Goal: Information Seeking & Learning: Learn about a topic

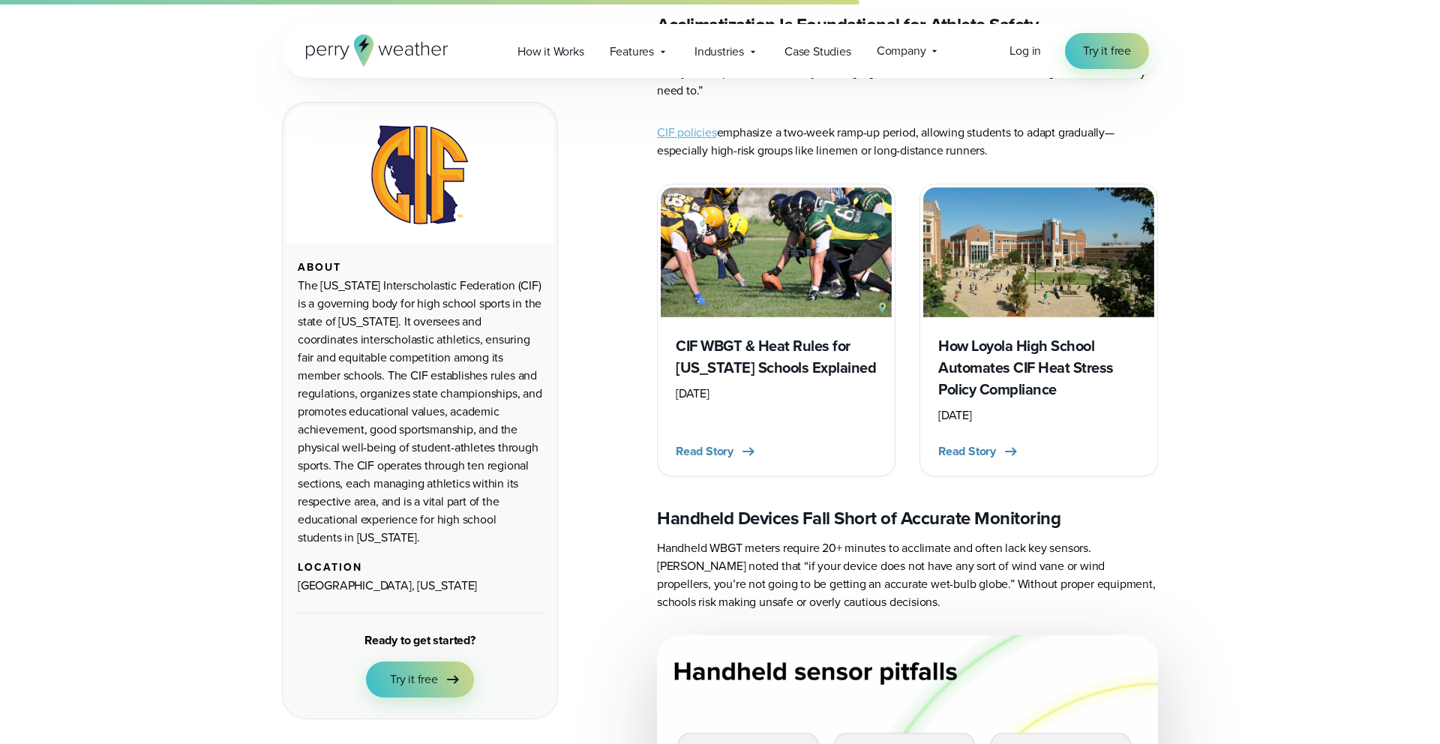
scroll to position [2588, 0]
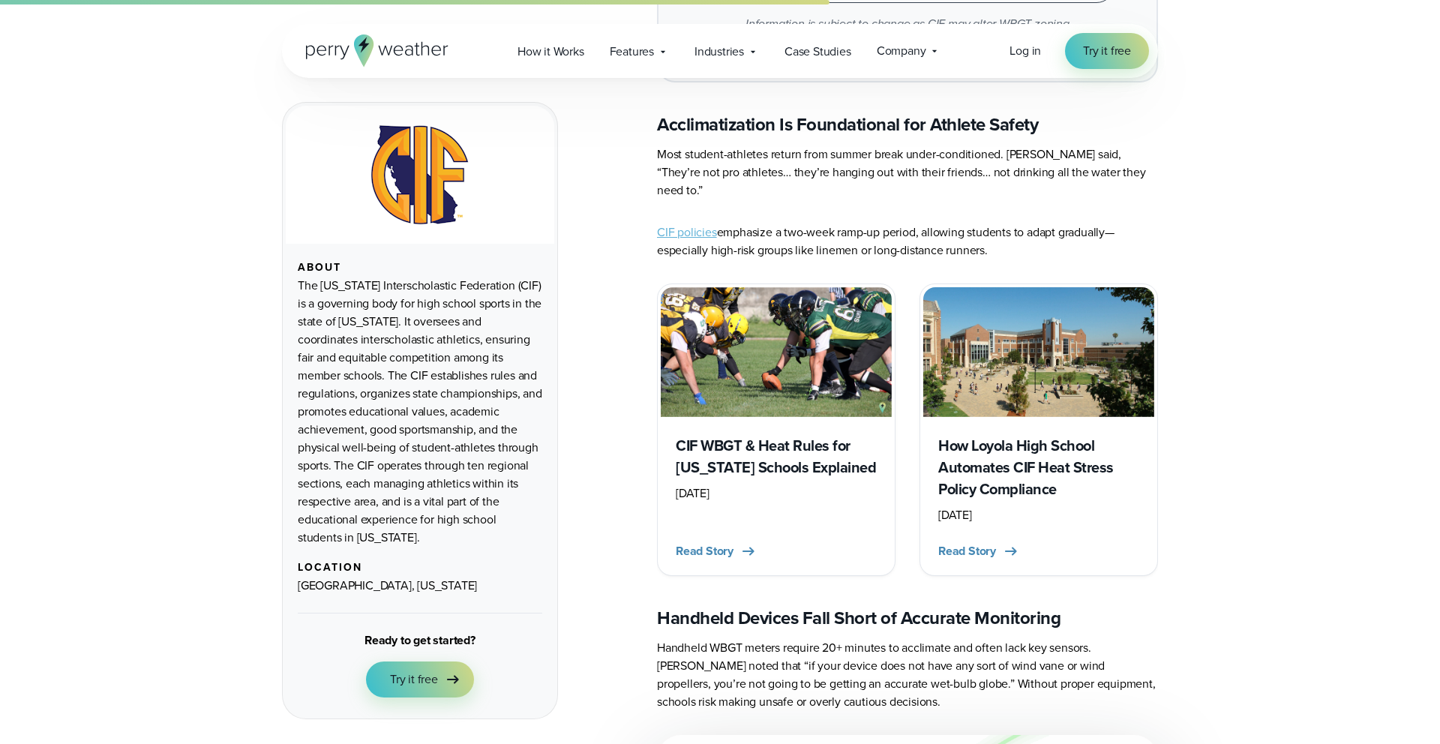
click at [1000, 435] on h3 "How Loyola High School Automates CIF Heat Stress Policy Compliance" at bounding box center [1038, 467] width 201 height 65
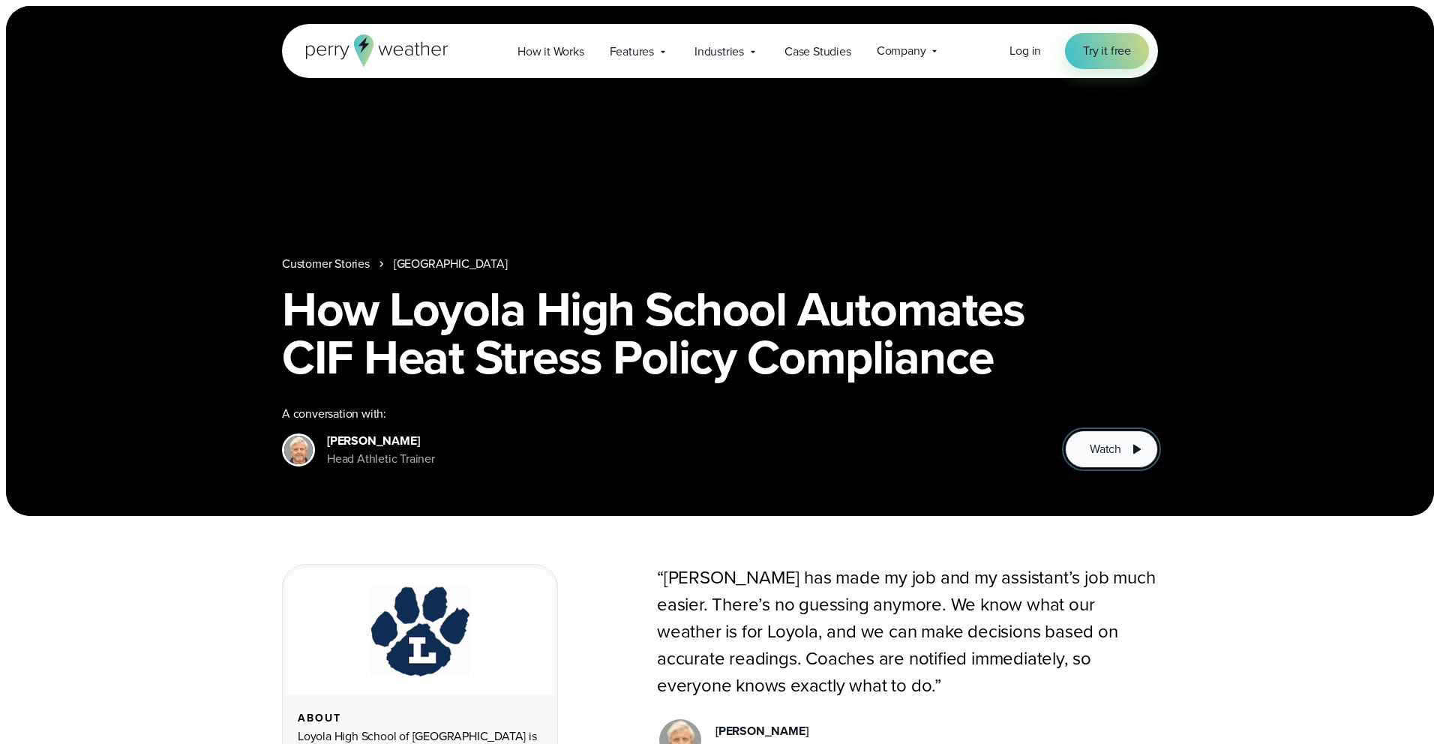
click at [1093, 451] on span "Watch" at bounding box center [1104, 449] width 31 height 18
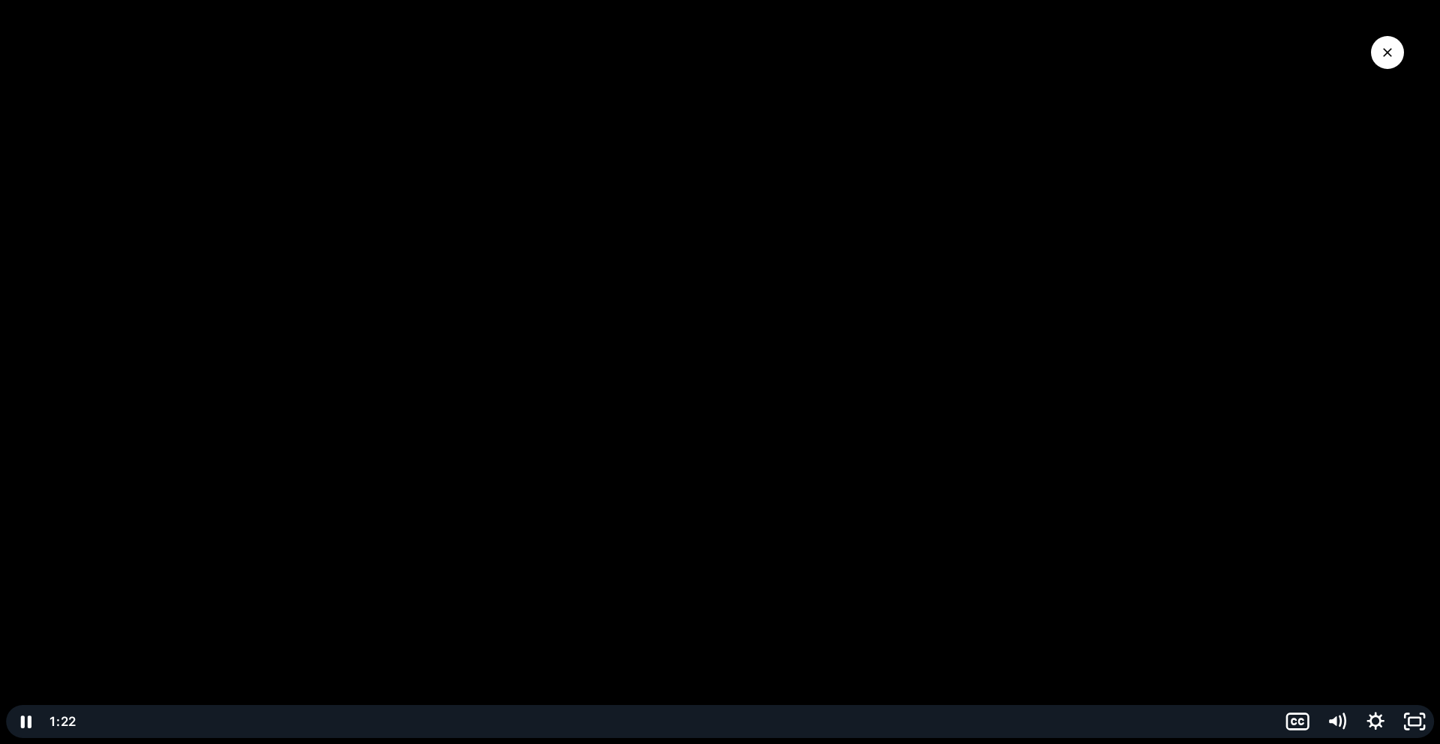
click at [1396, 58] on button "Close Video" at bounding box center [1387, 52] width 33 height 33
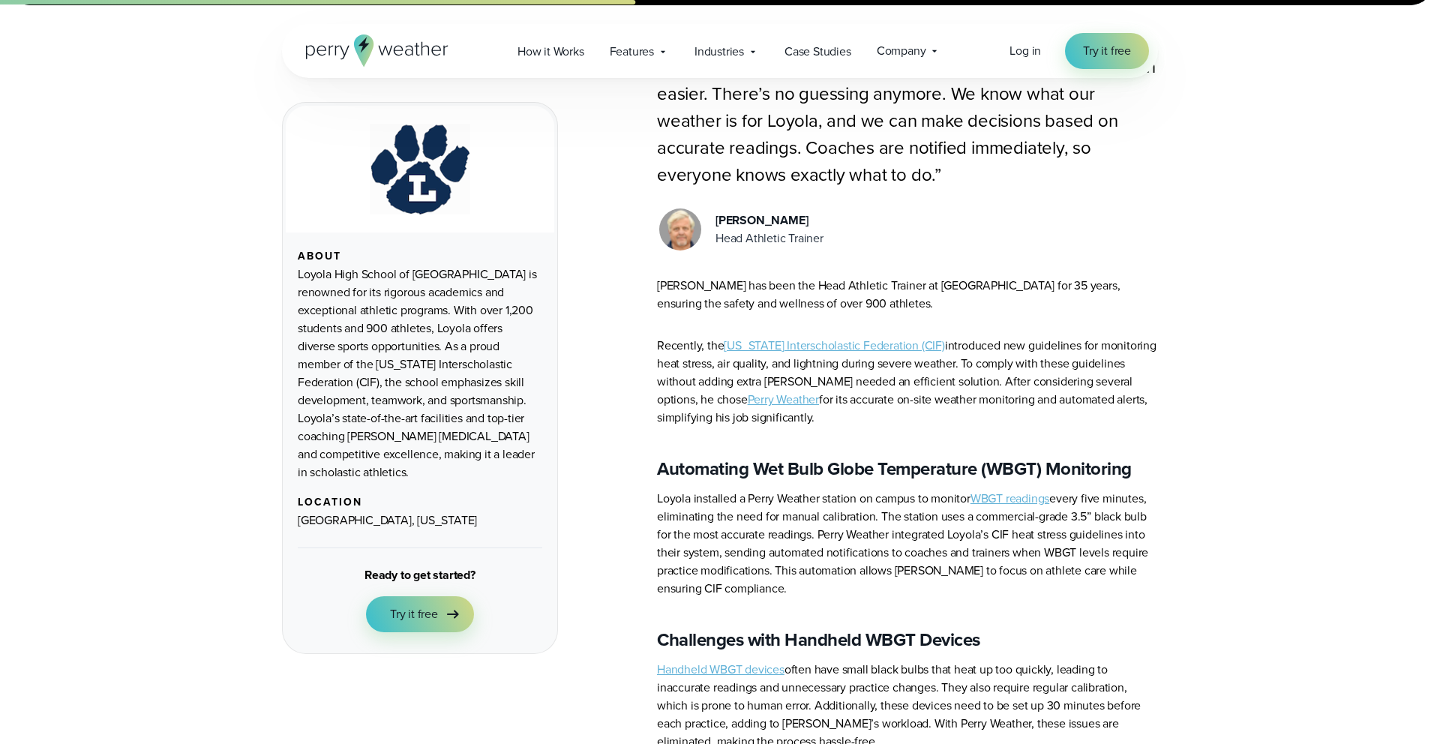
scroll to position [510, 0]
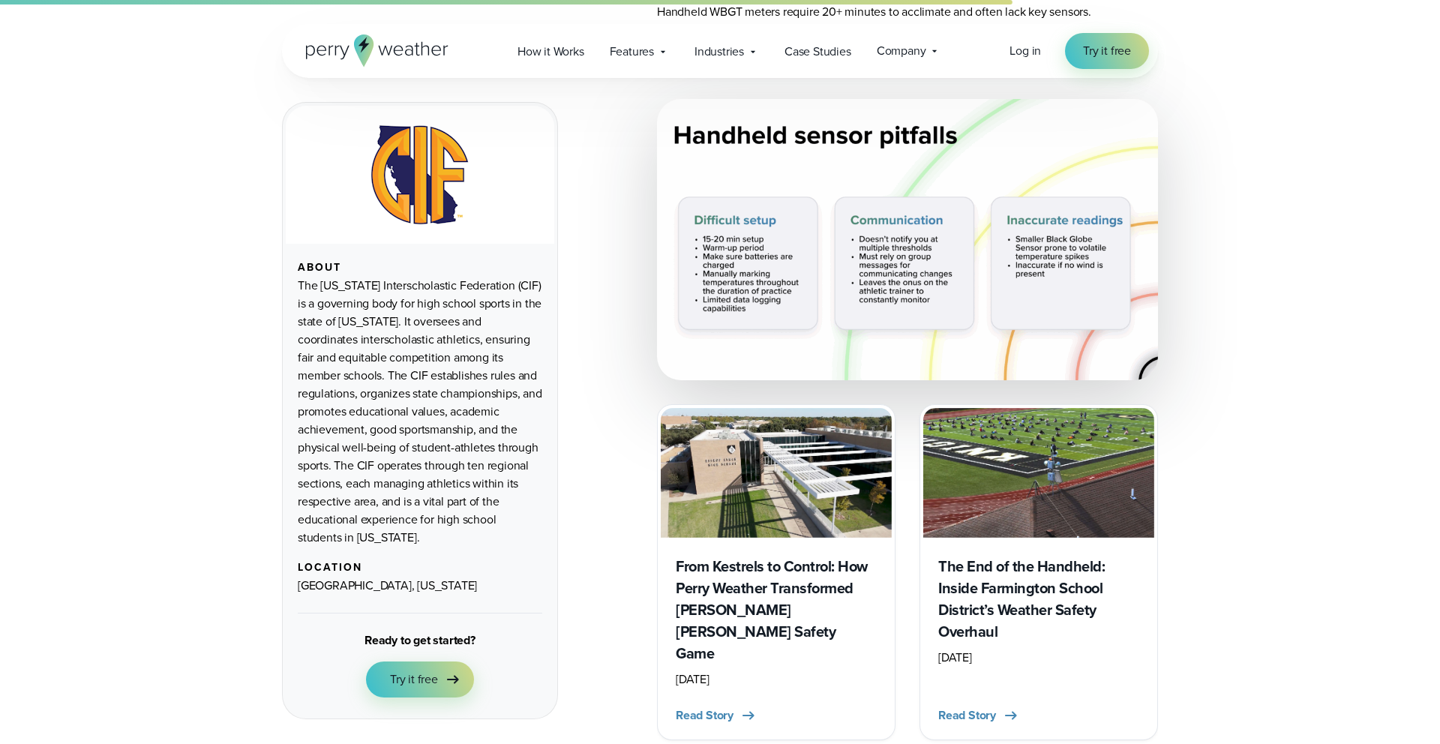
scroll to position [3184, 0]
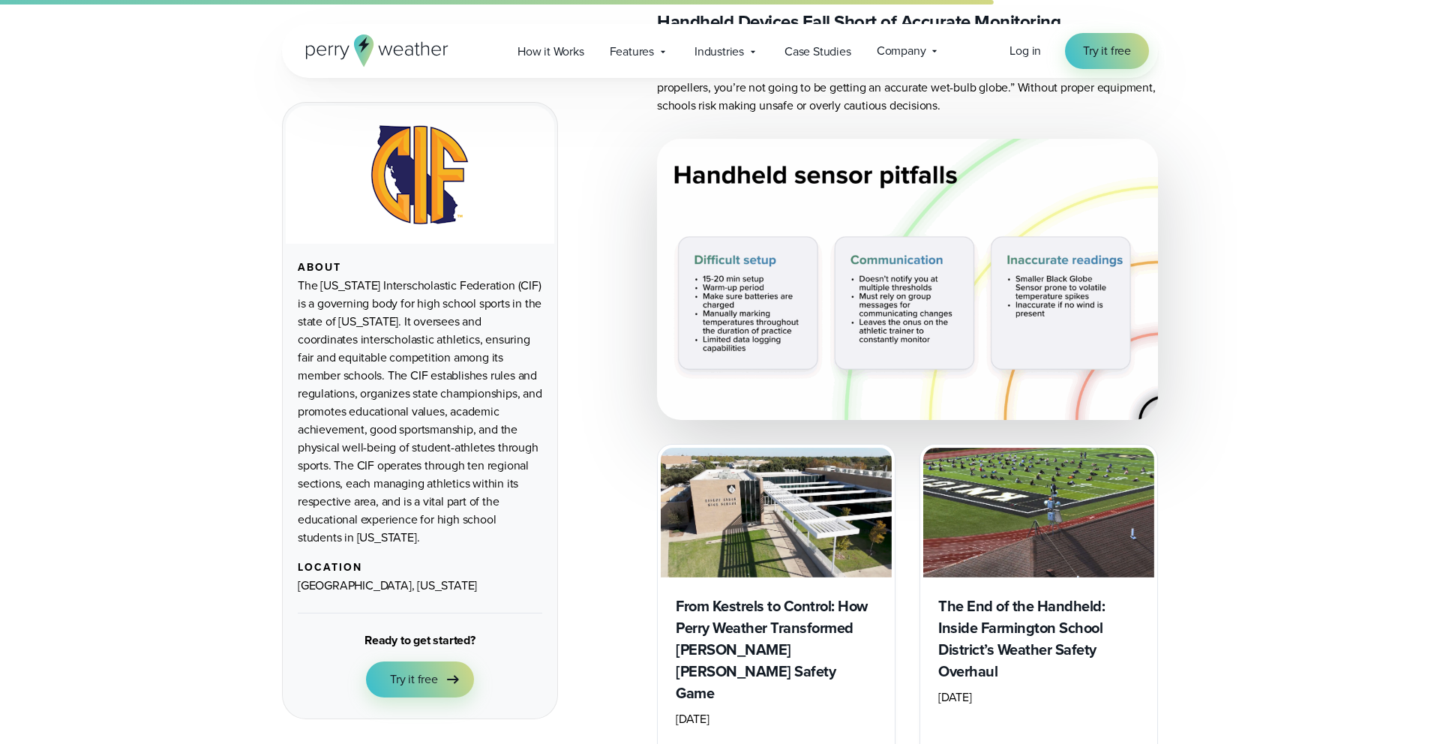
click at [843, 262] on img at bounding box center [907, 279] width 501 height 280
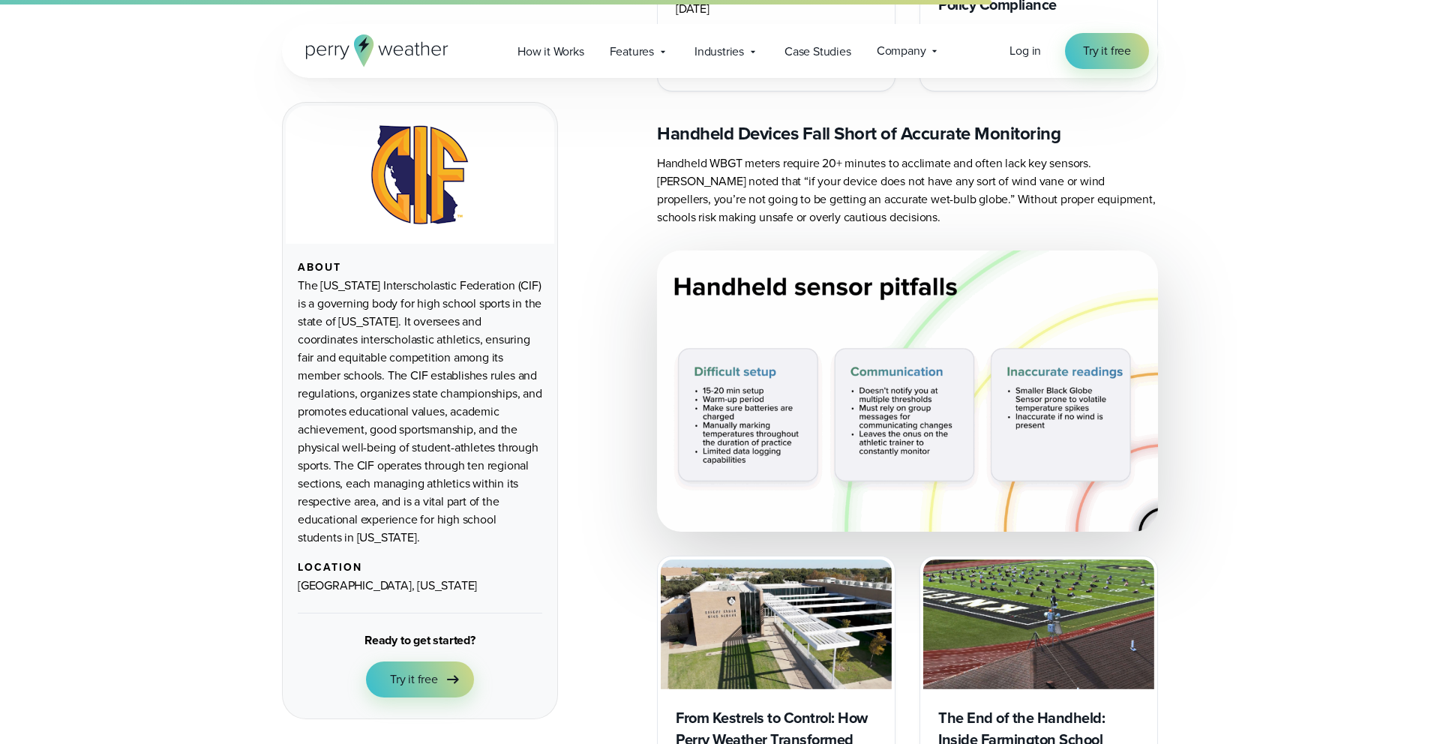
scroll to position [3040, 0]
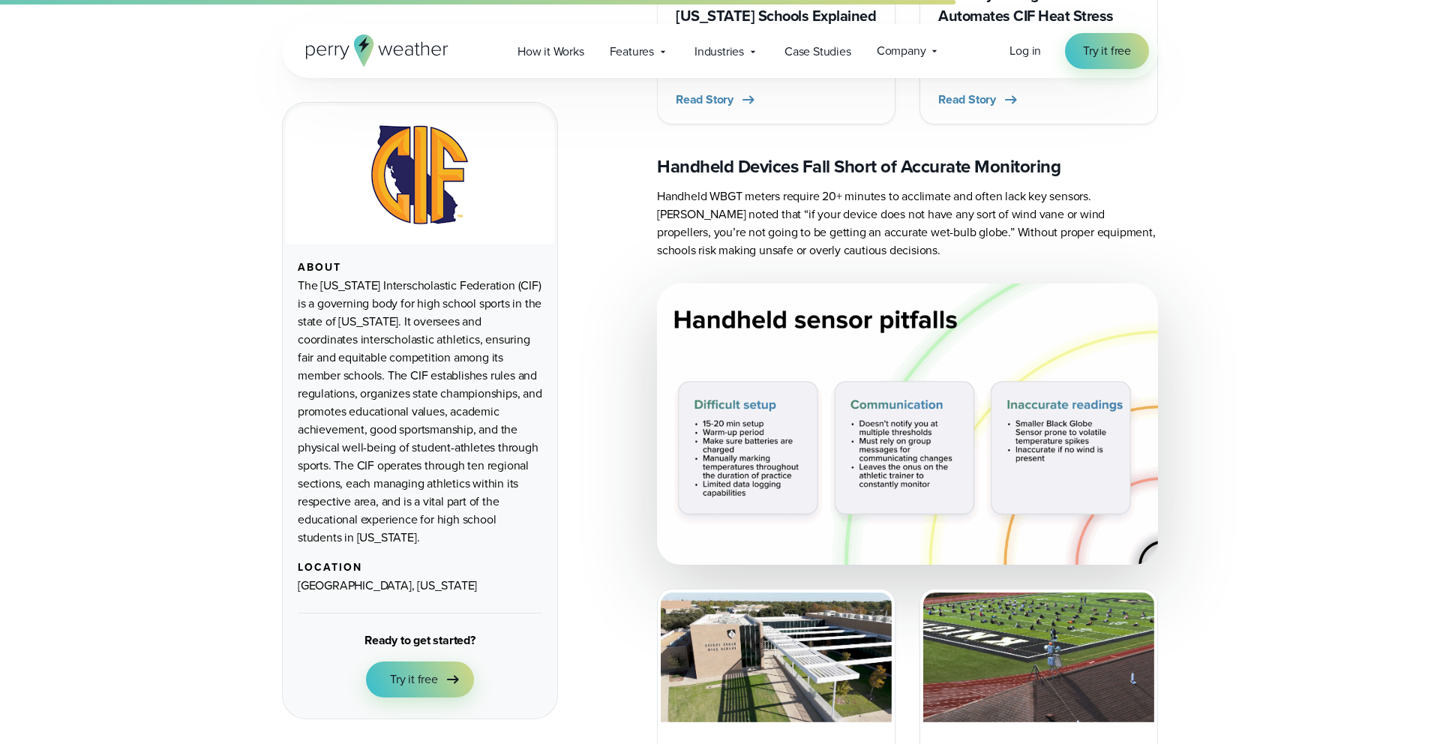
click at [816, 285] on img at bounding box center [907, 423] width 501 height 280
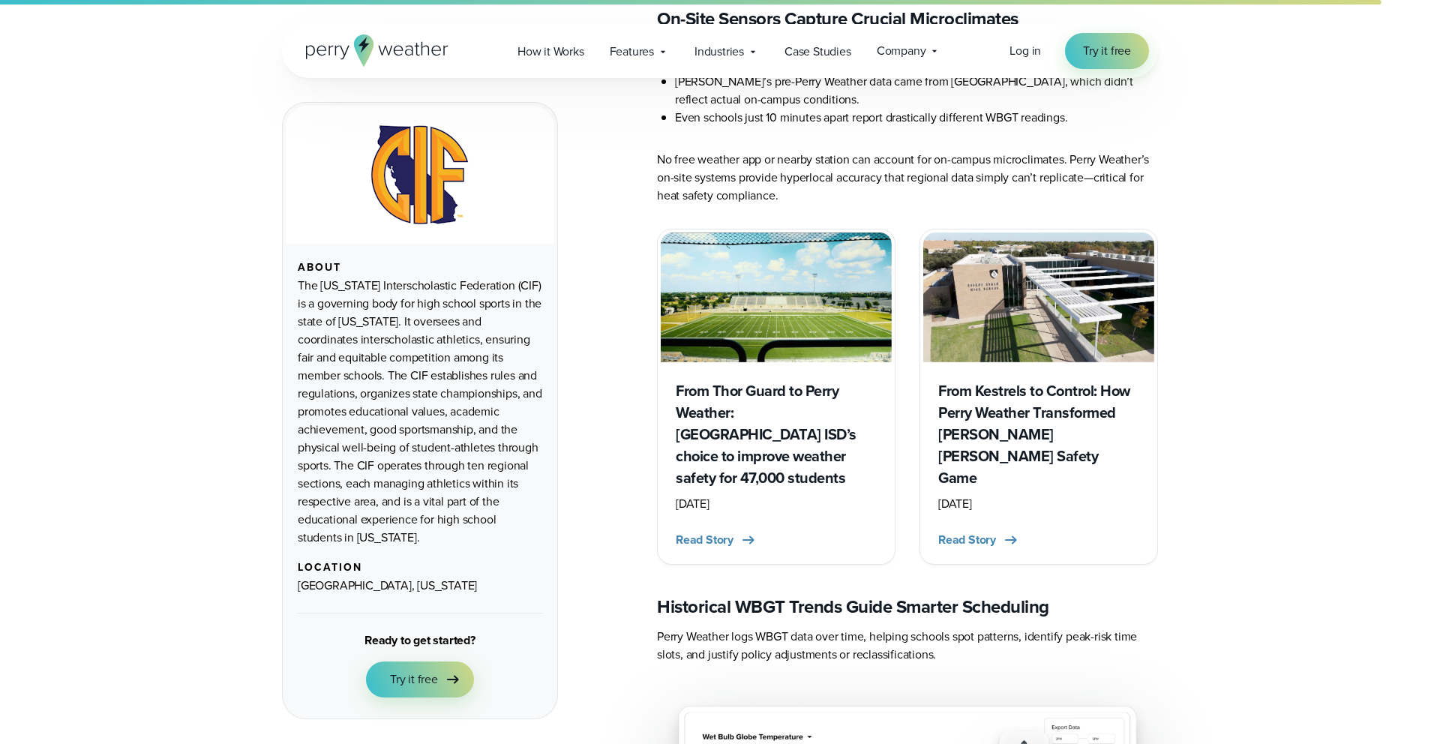
scroll to position [5544, 0]
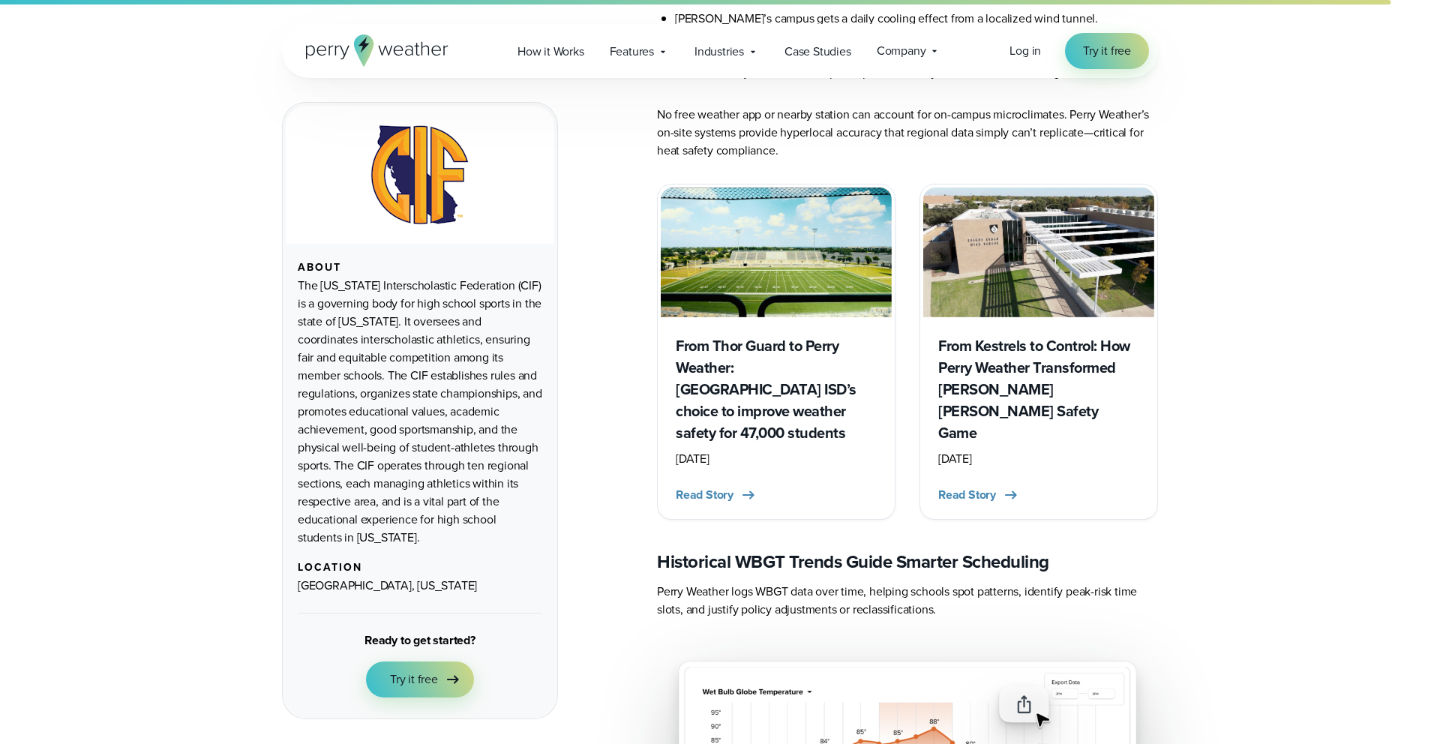
click at [1022, 335] on h3 "From Kestrels to Control: How Perry Weather Transformed [PERSON_NAME] [PERSON_N…" at bounding box center [1038, 389] width 201 height 109
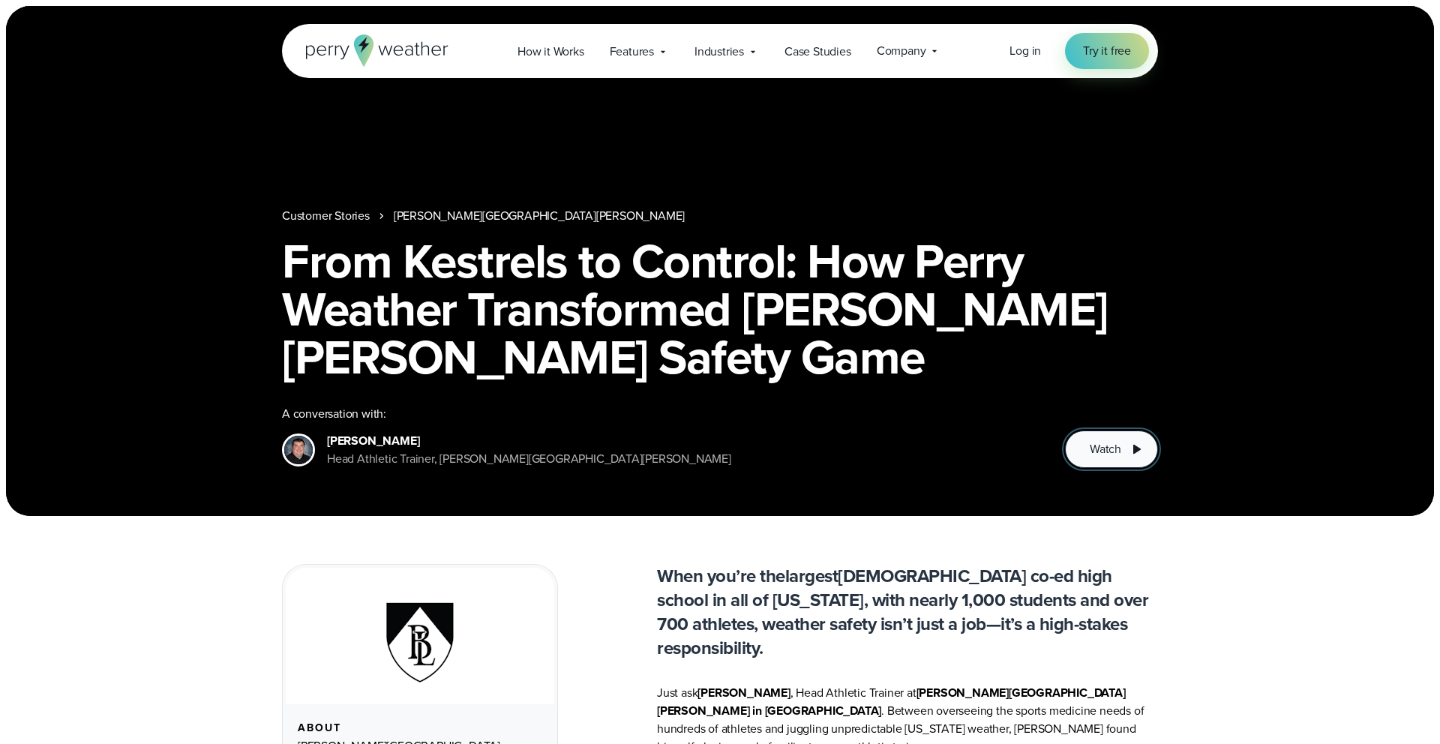
click at [1101, 458] on button "Watch" at bounding box center [1111, 448] width 93 height 37
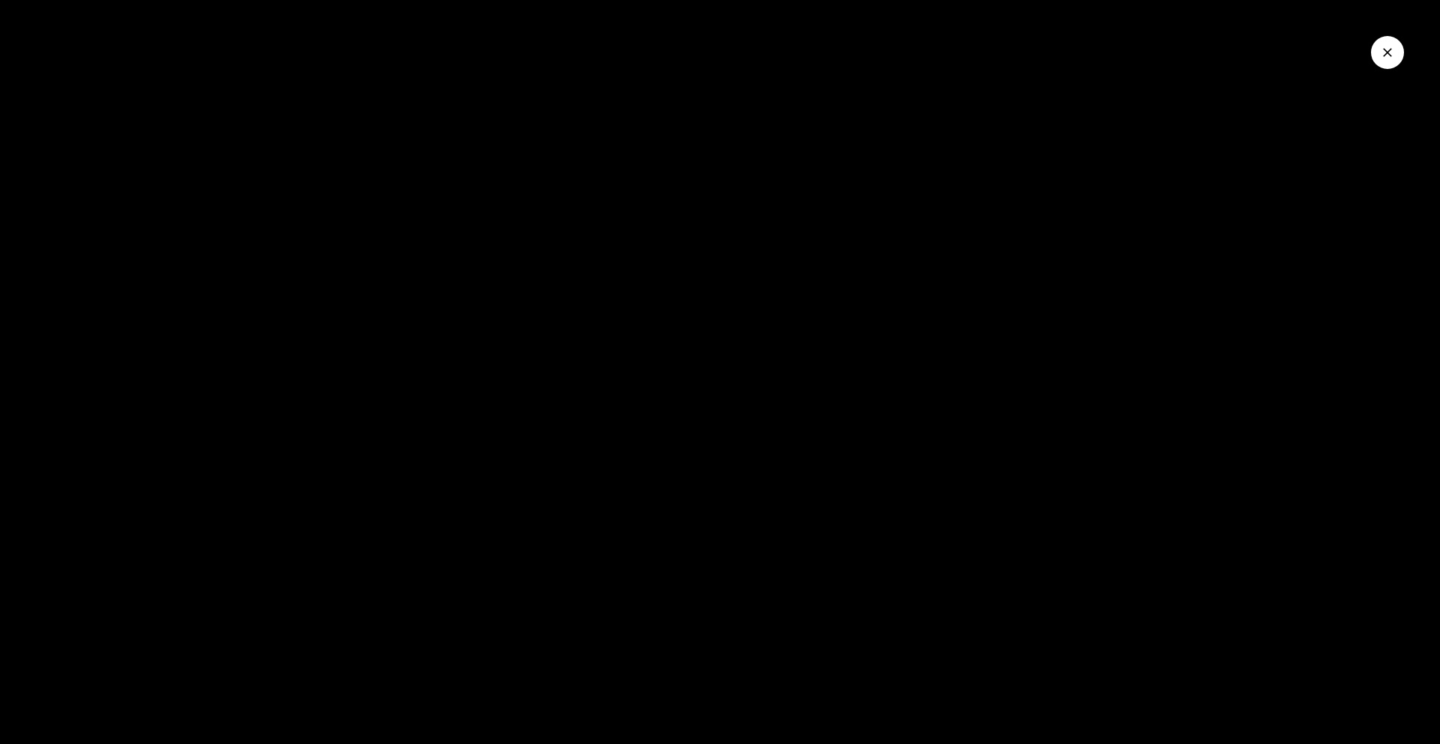
click at [1386, 54] on icon "Close Video" at bounding box center [1387, 52] width 9 height 9
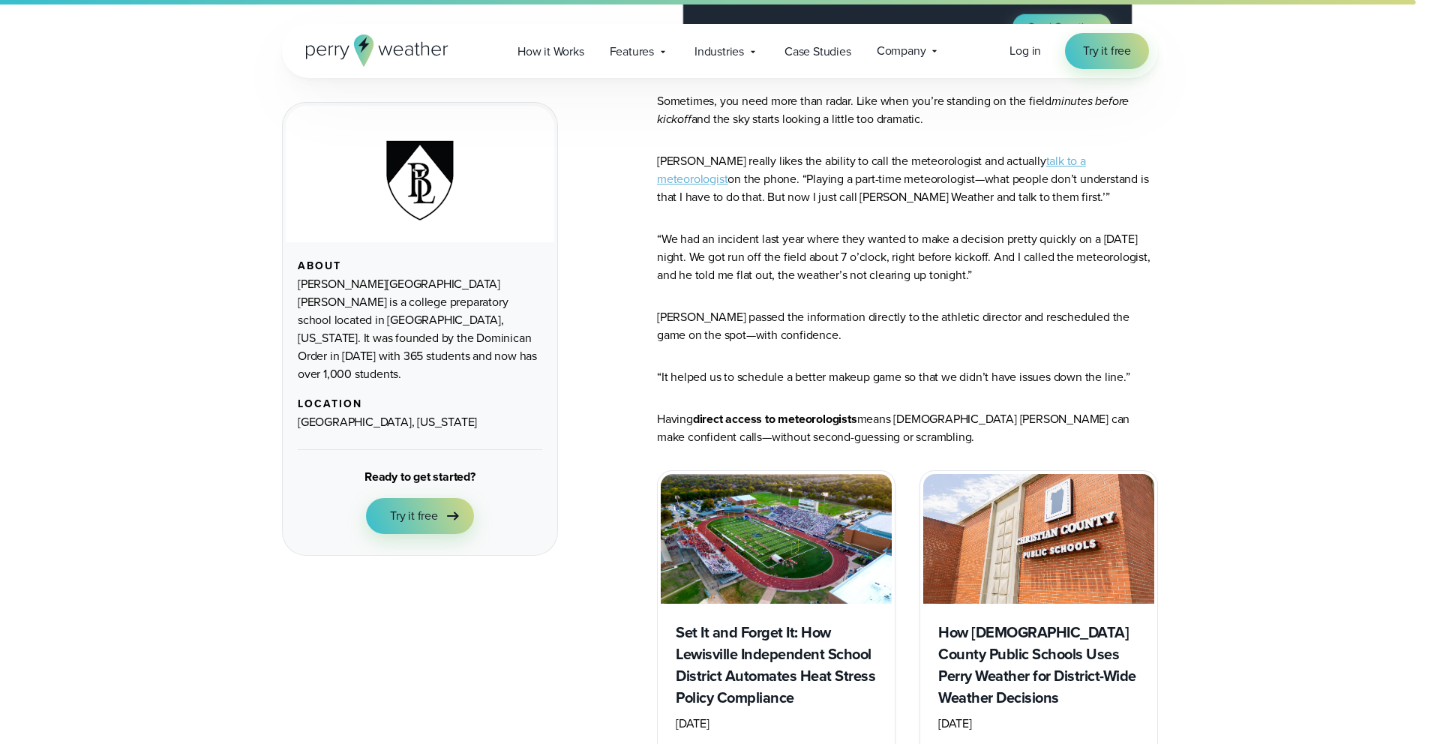
scroll to position [4816, 0]
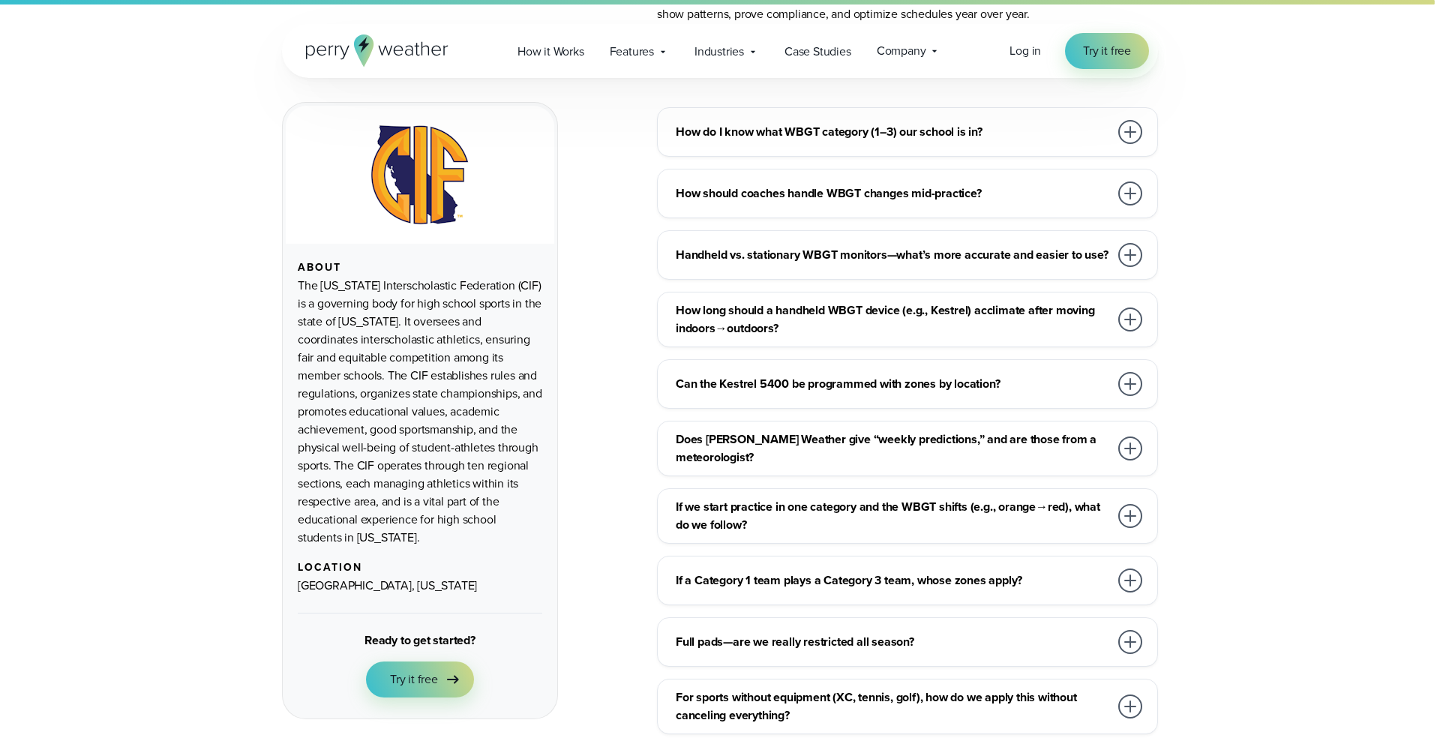
scroll to position [6479, 0]
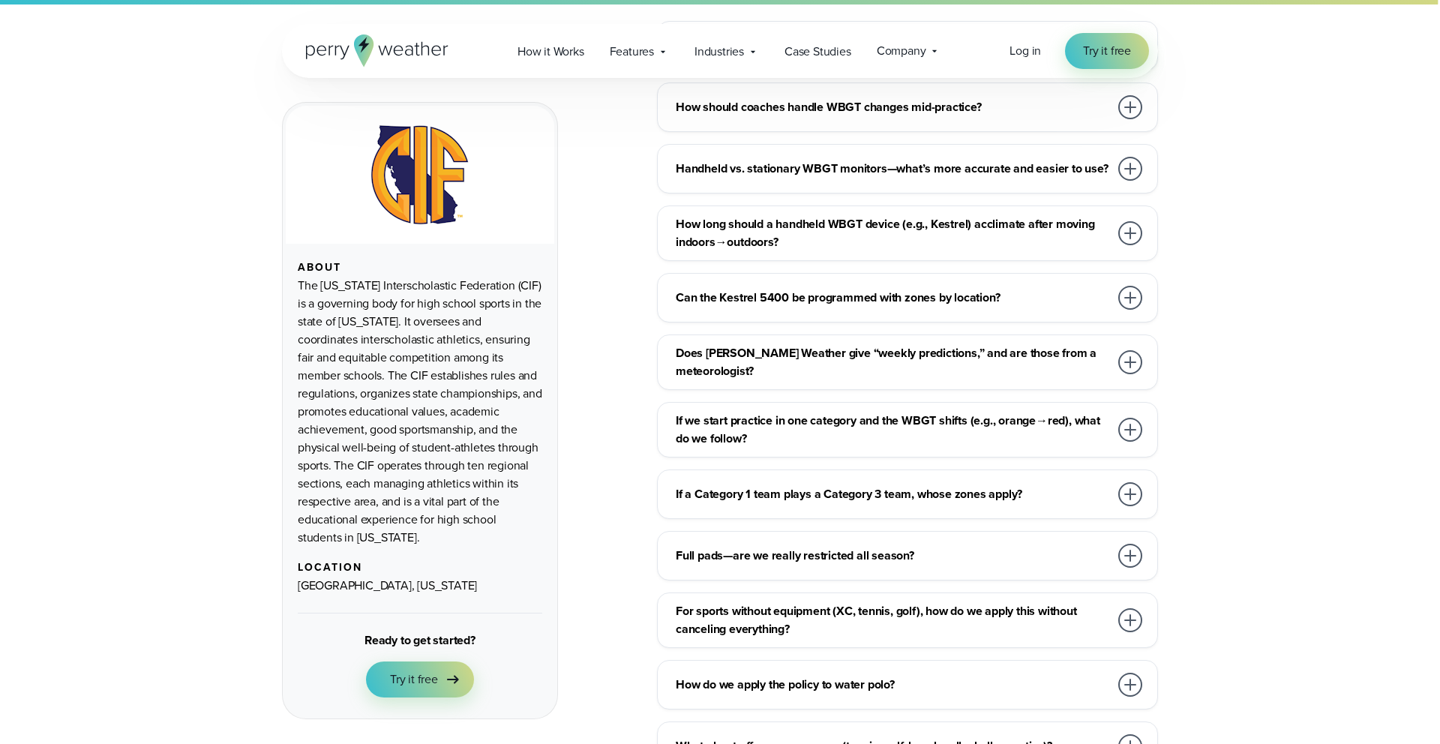
click at [896, 289] on h3 "Can the Kestrel 5400 be programmed with zones by location?" at bounding box center [892, 298] width 433 height 18
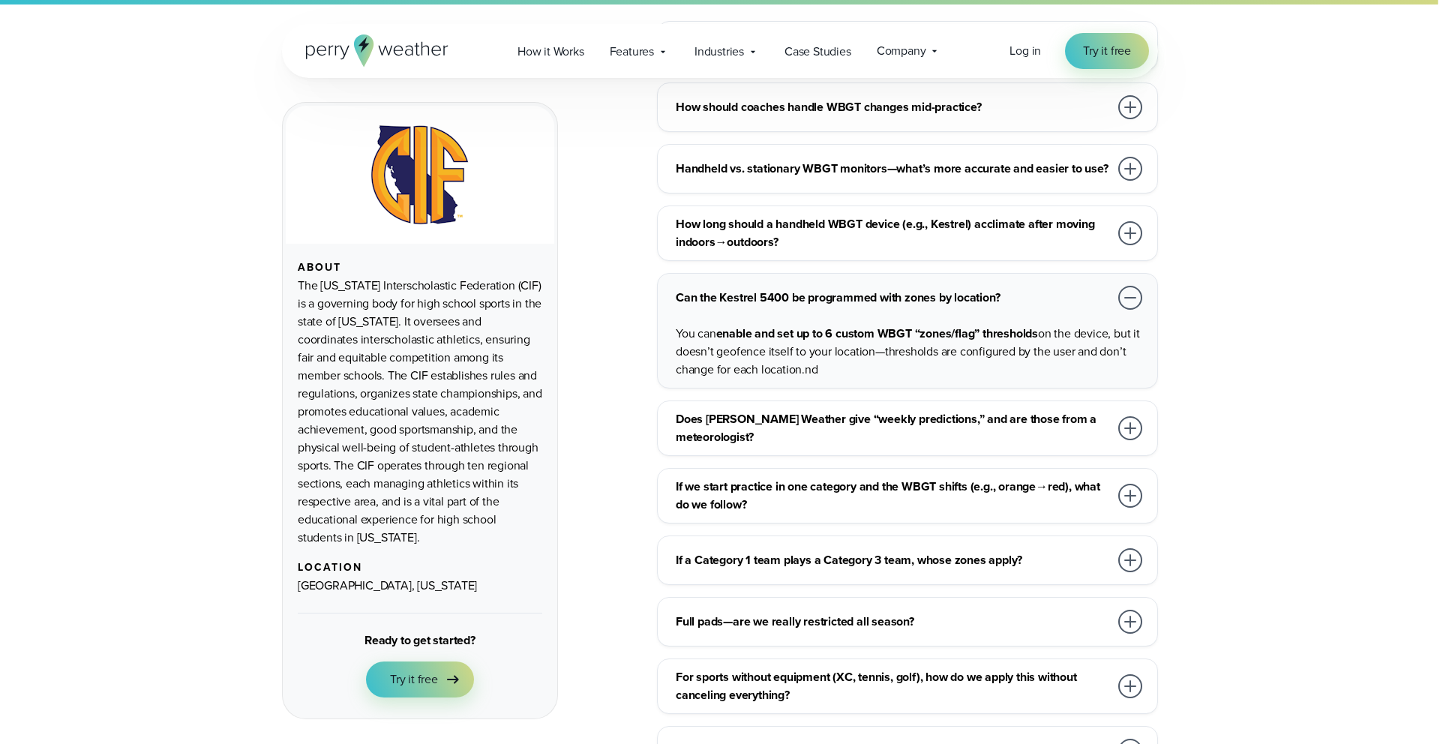
click at [848, 283] on div "Can the Kestrel 5400 be programmed with zones by location?" at bounding box center [910, 298] width 469 height 30
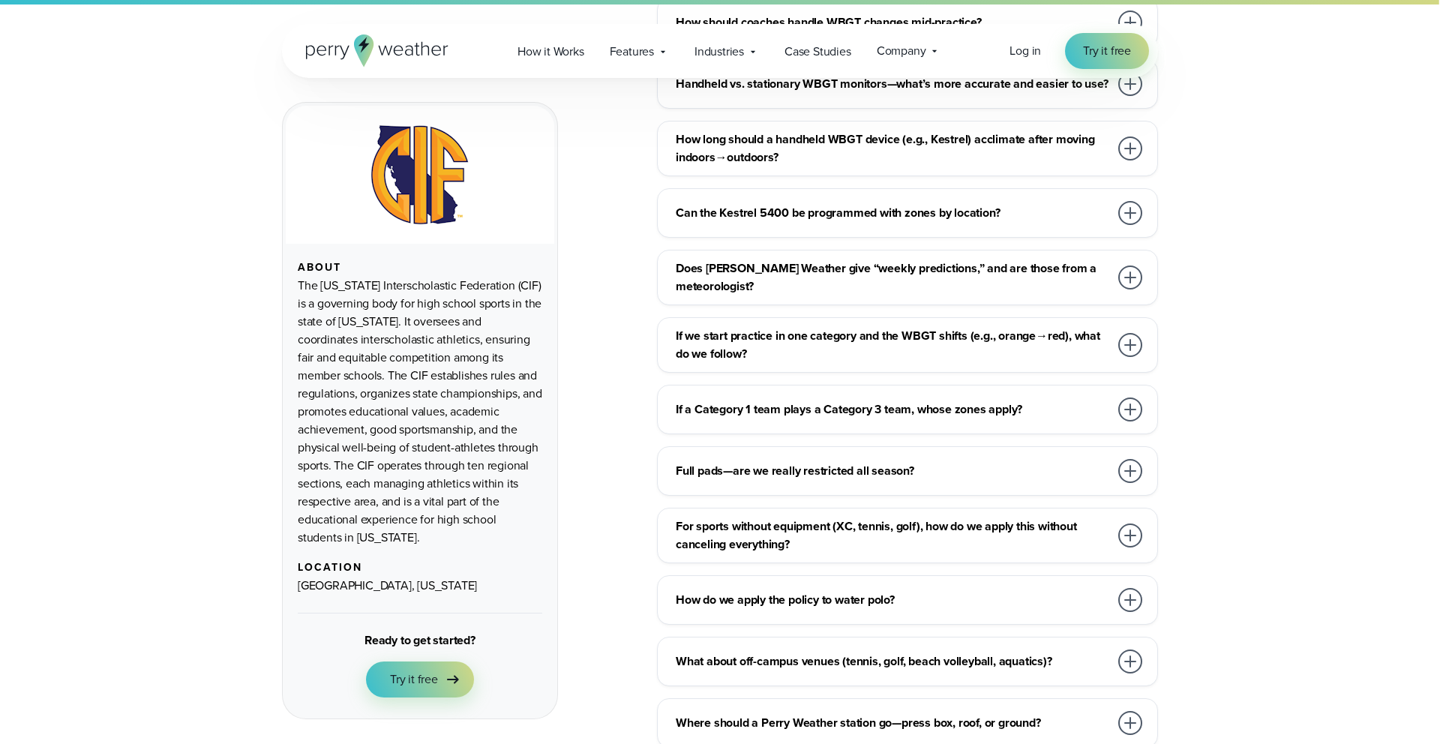
scroll to position [6570, 0]
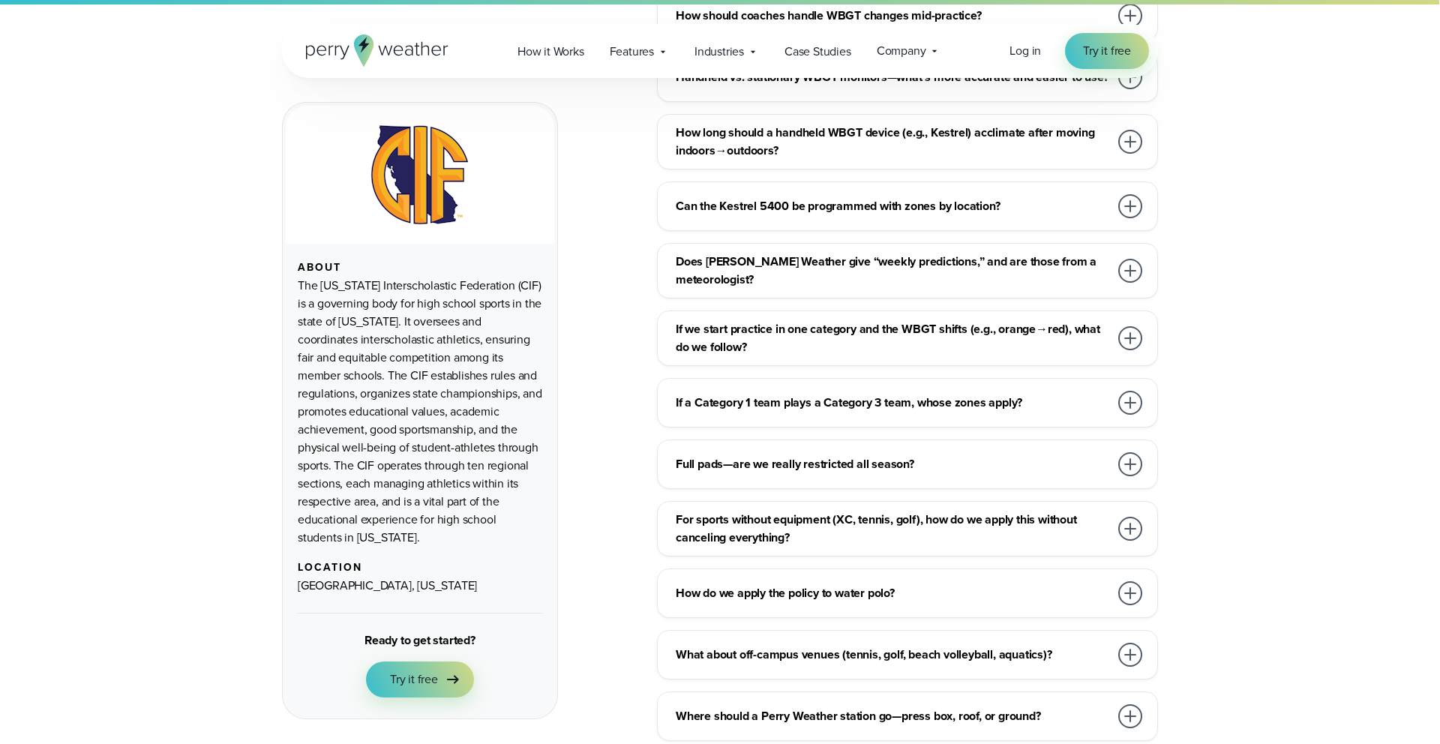
click at [836, 253] on h3 "Does Perry Weather give “weekly predictions,” and are those from a meteorologis…" at bounding box center [892, 271] width 433 height 36
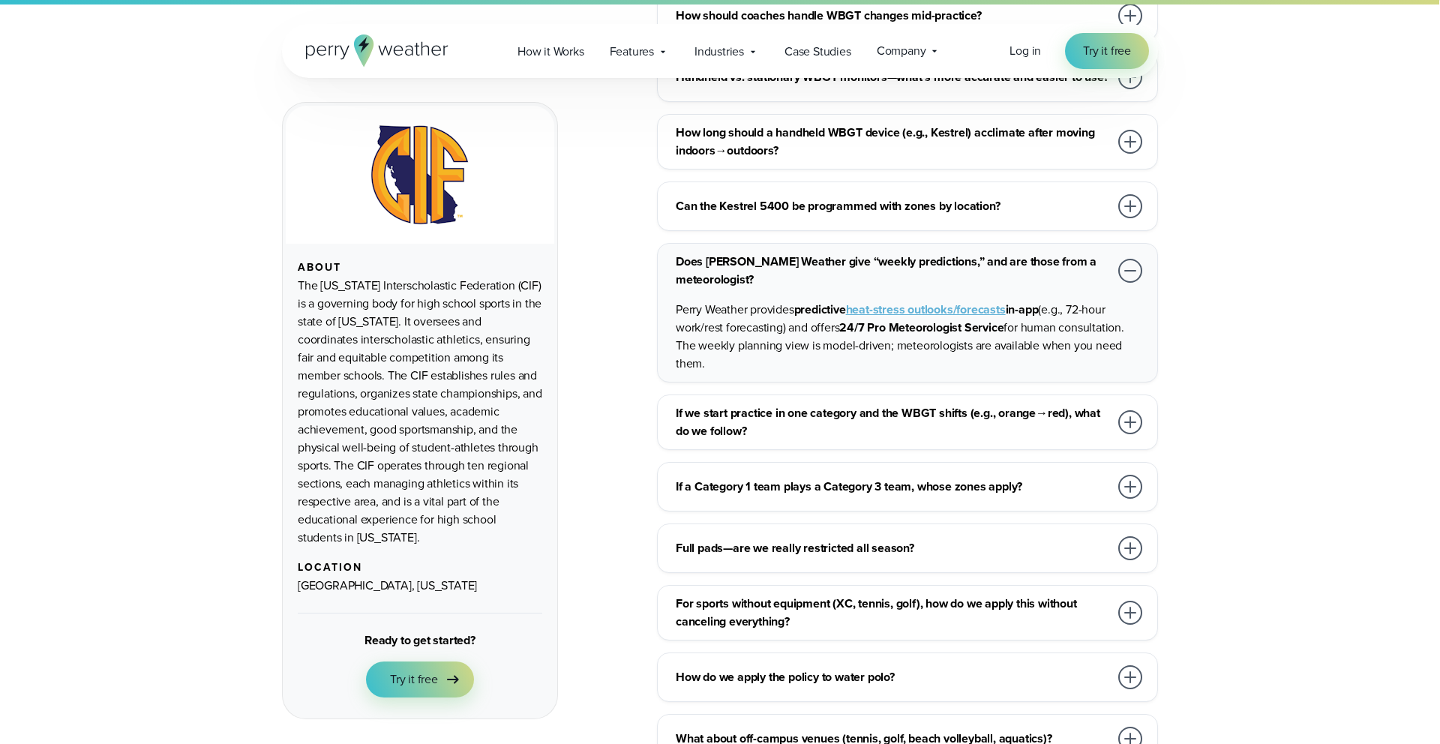
click at [836, 253] on h3 "Does Perry Weather give “weekly predictions,” and are those from a meteorologis…" at bounding box center [892, 271] width 433 height 36
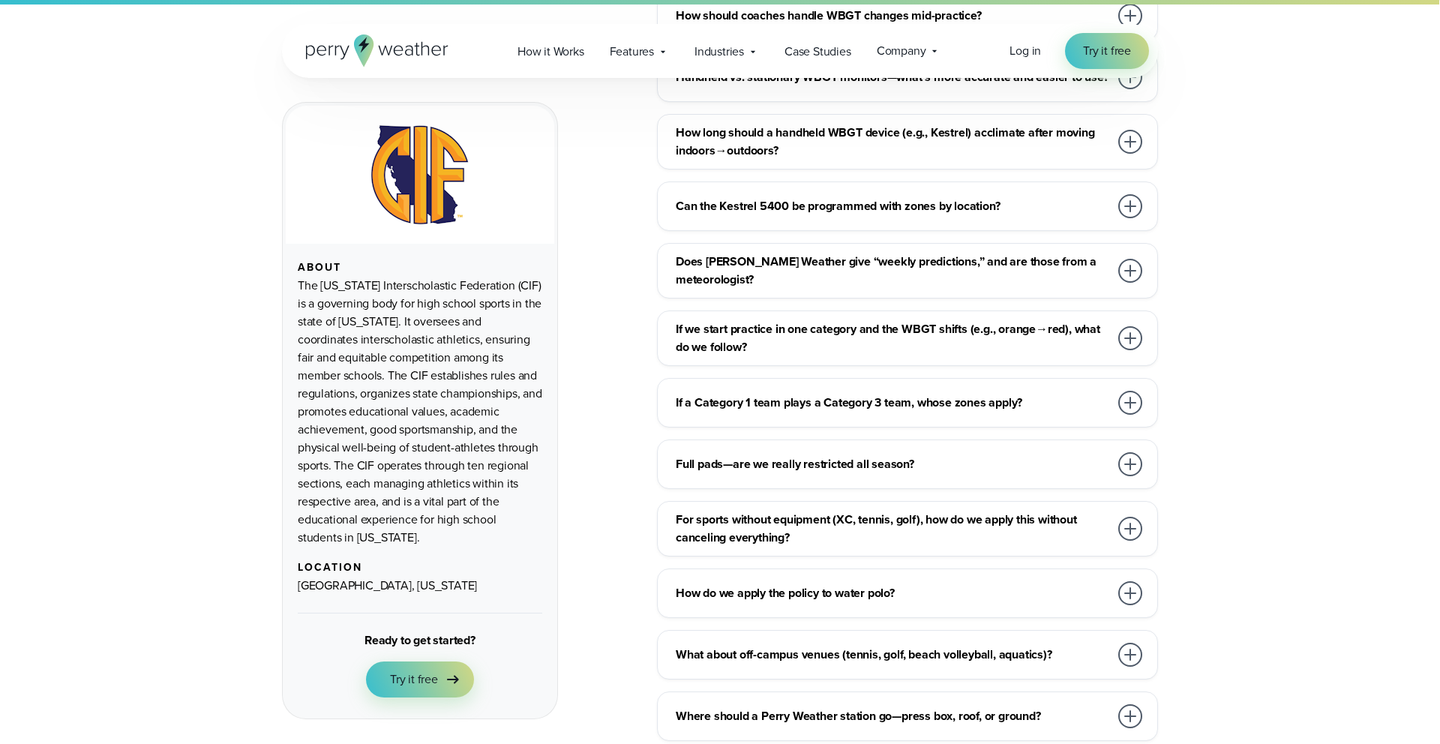
click at [825, 310] on div "If we start practice in one category and the WBGT shifts (e.g., orange→red), wh…" at bounding box center [907, 337] width 501 height 55
click at [823, 320] on h3 "If we start practice in one category and the WBGT shifts (e.g., orange→red), wh…" at bounding box center [892, 338] width 433 height 36
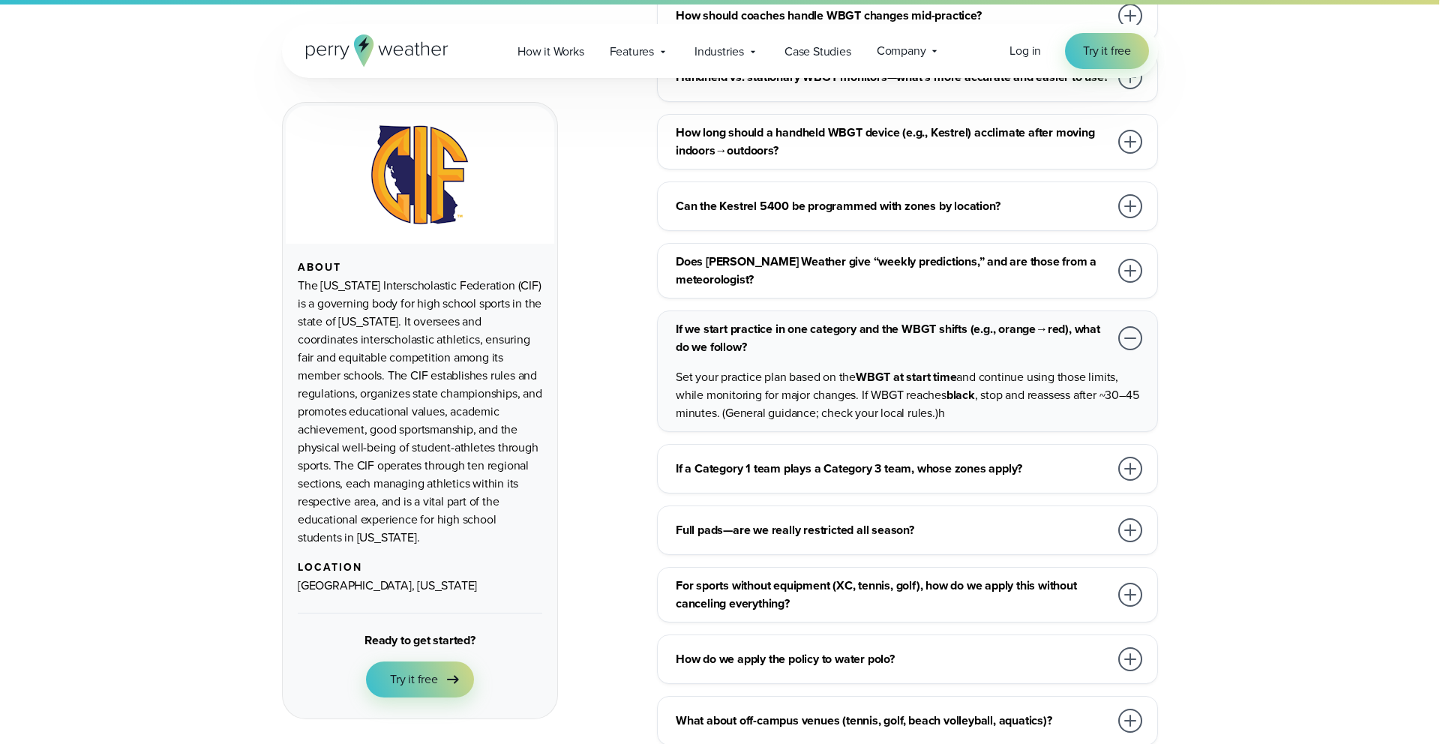
click at [823, 320] on h3 "If we start practice in one category and the WBGT shifts (e.g., orange→red), wh…" at bounding box center [892, 338] width 433 height 36
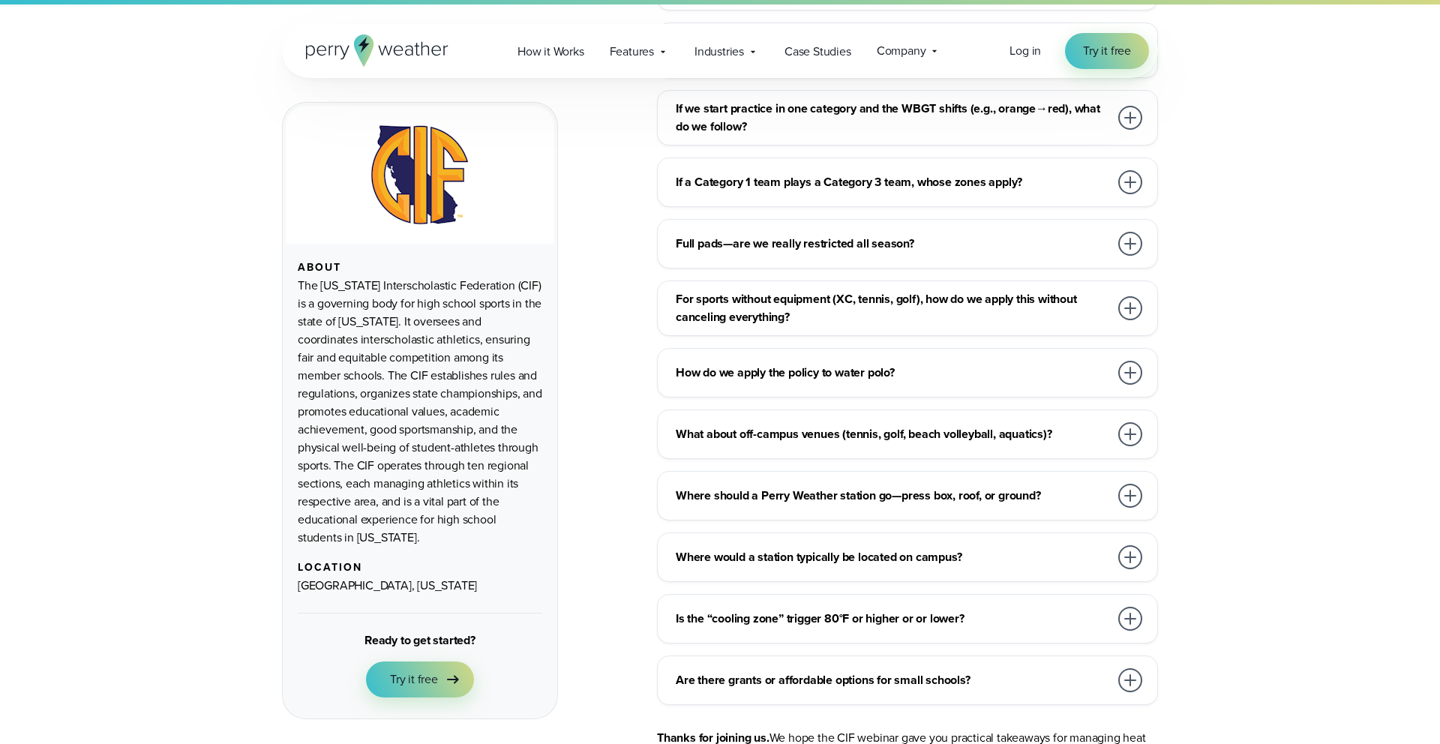
scroll to position [6795, 0]
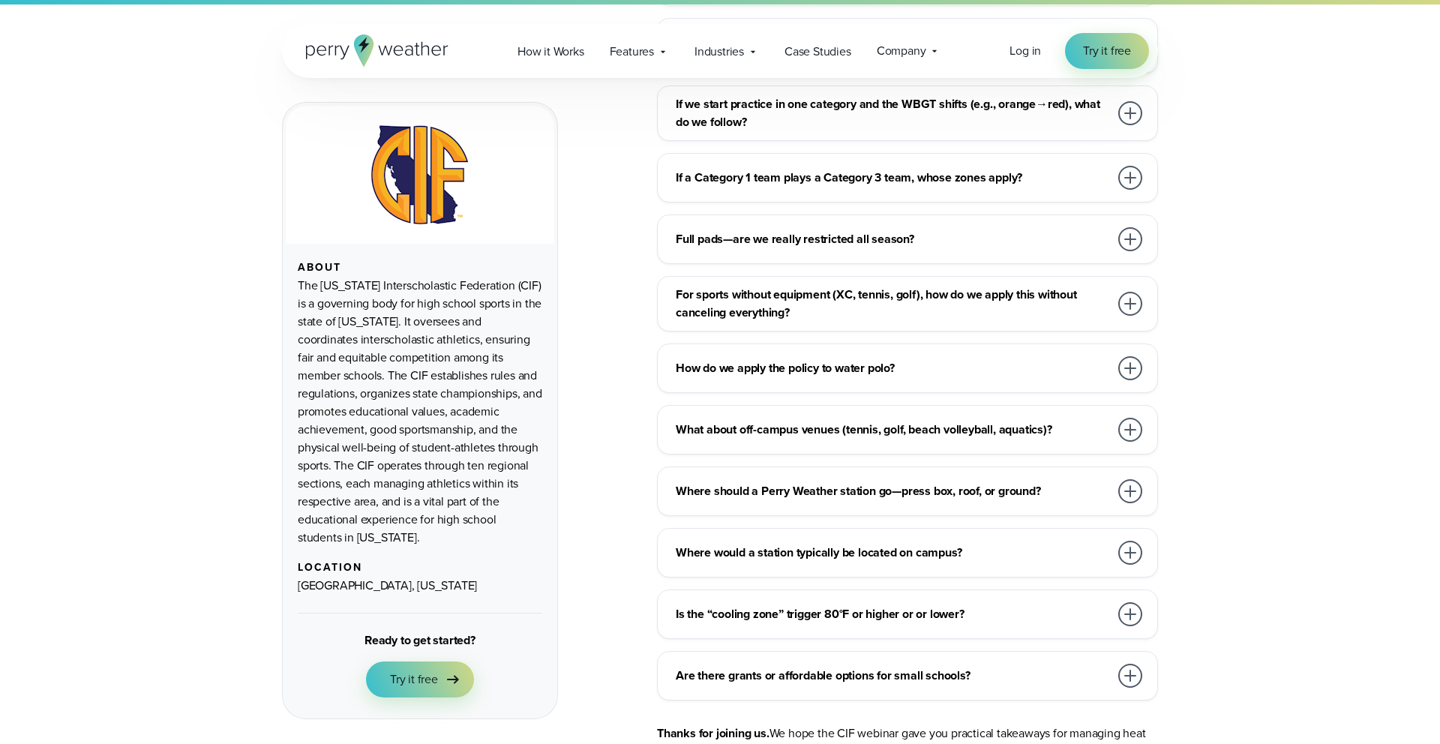
click at [821, 359] on h3 "How do we apply the policy to water polo?" at bounding box center [892, 368] width 433 height 18
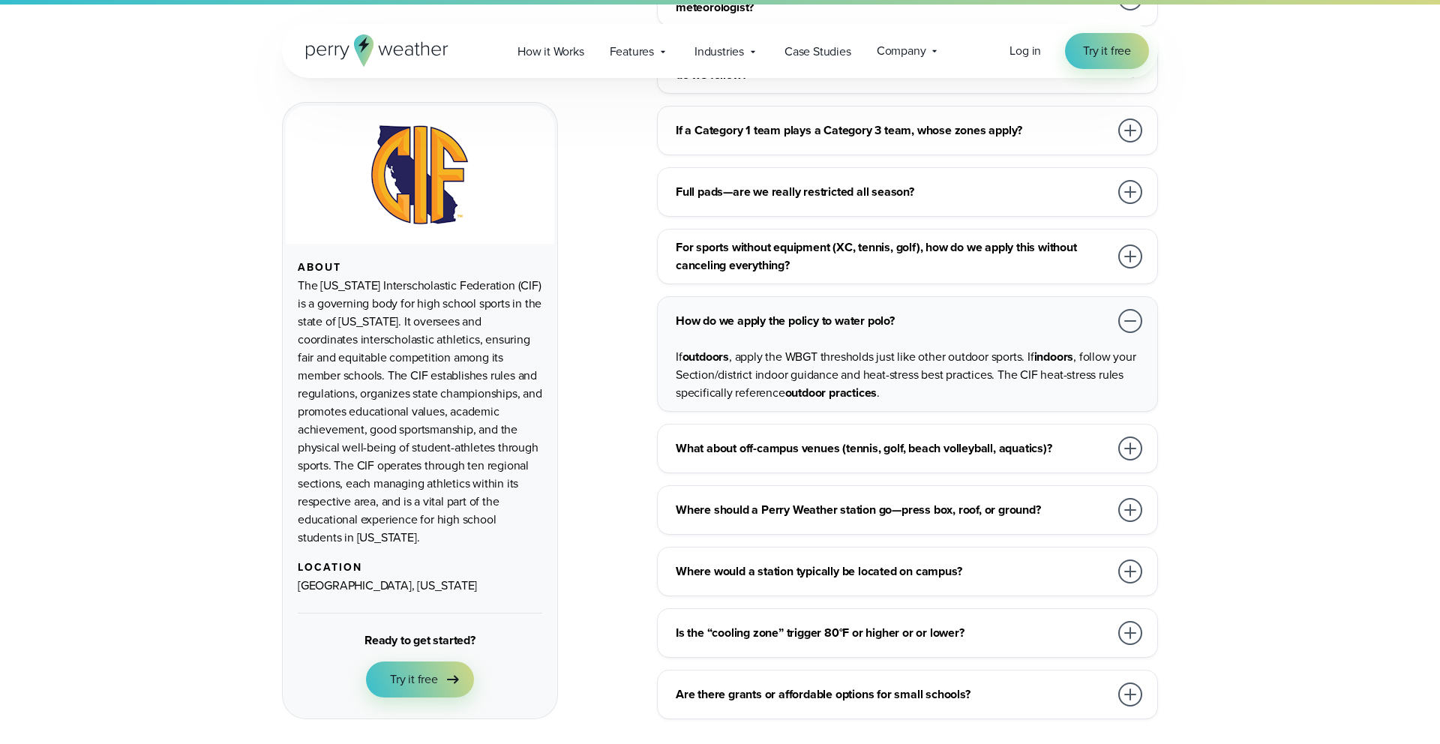
scroll to position [6868, 0]
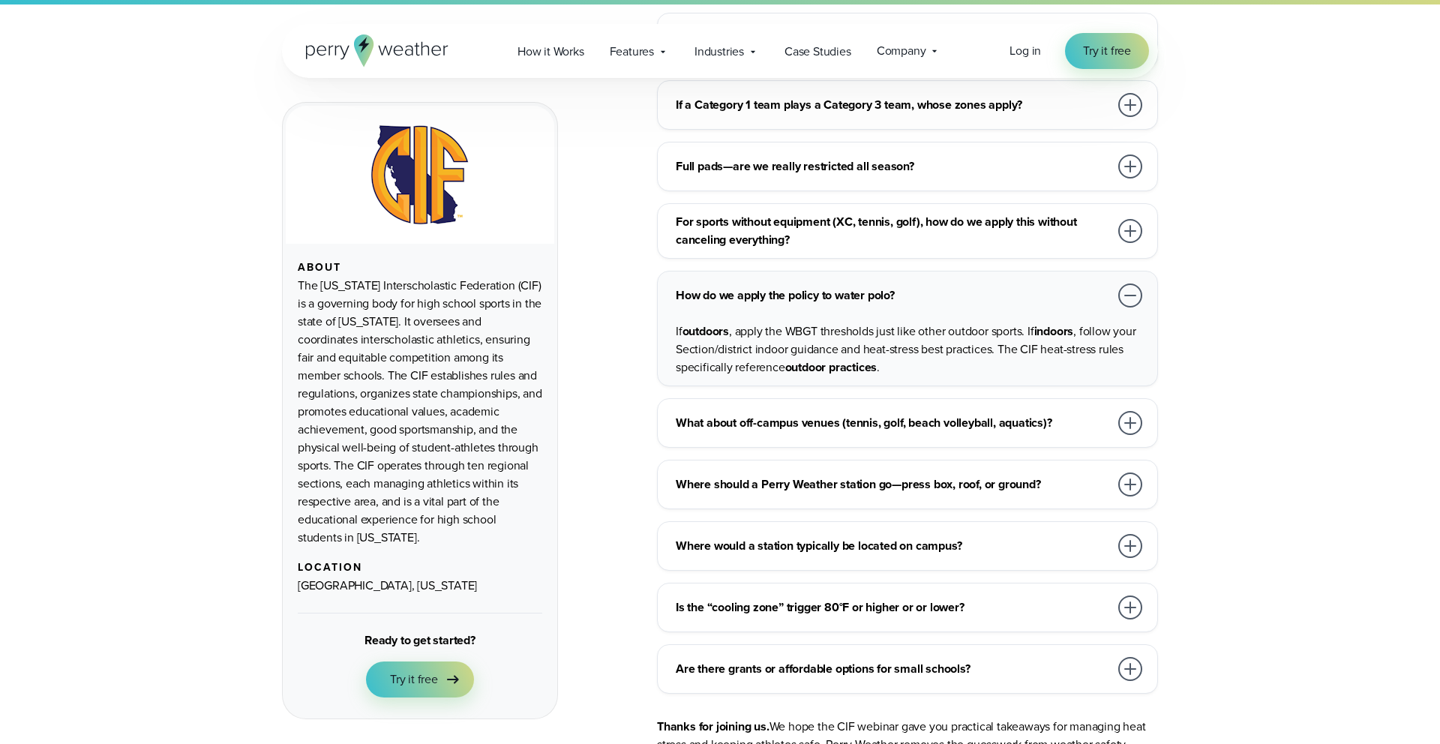
click at [810, 286] on h3 "How do we apply the policy to water polo?" at bounding box center [892, 295] width 433 height 18
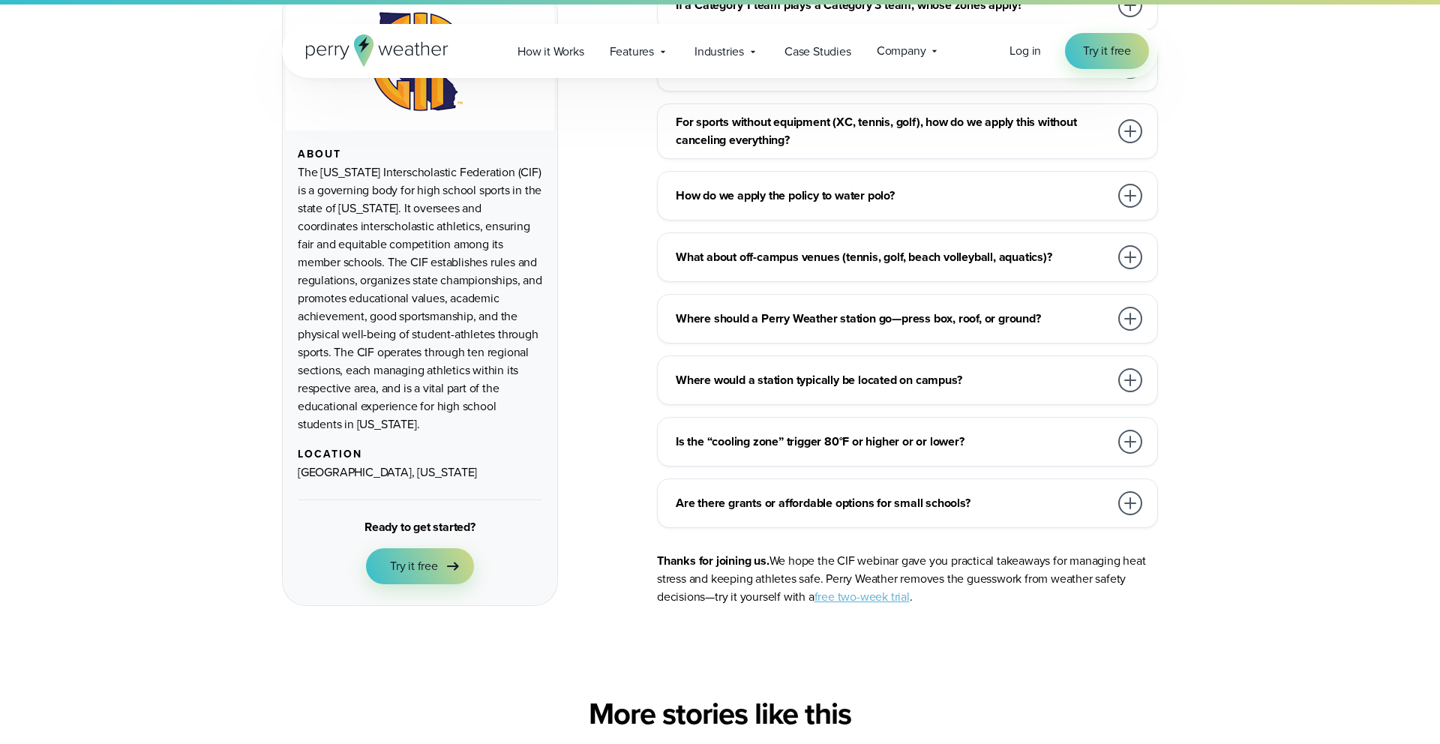
scroll to position [6968, 0]
click at [817, 432] on h3 "Is the “cooling zone” trigger 80°F or higher or or lower?" at bounding box center [892, 441] width 433 height 18
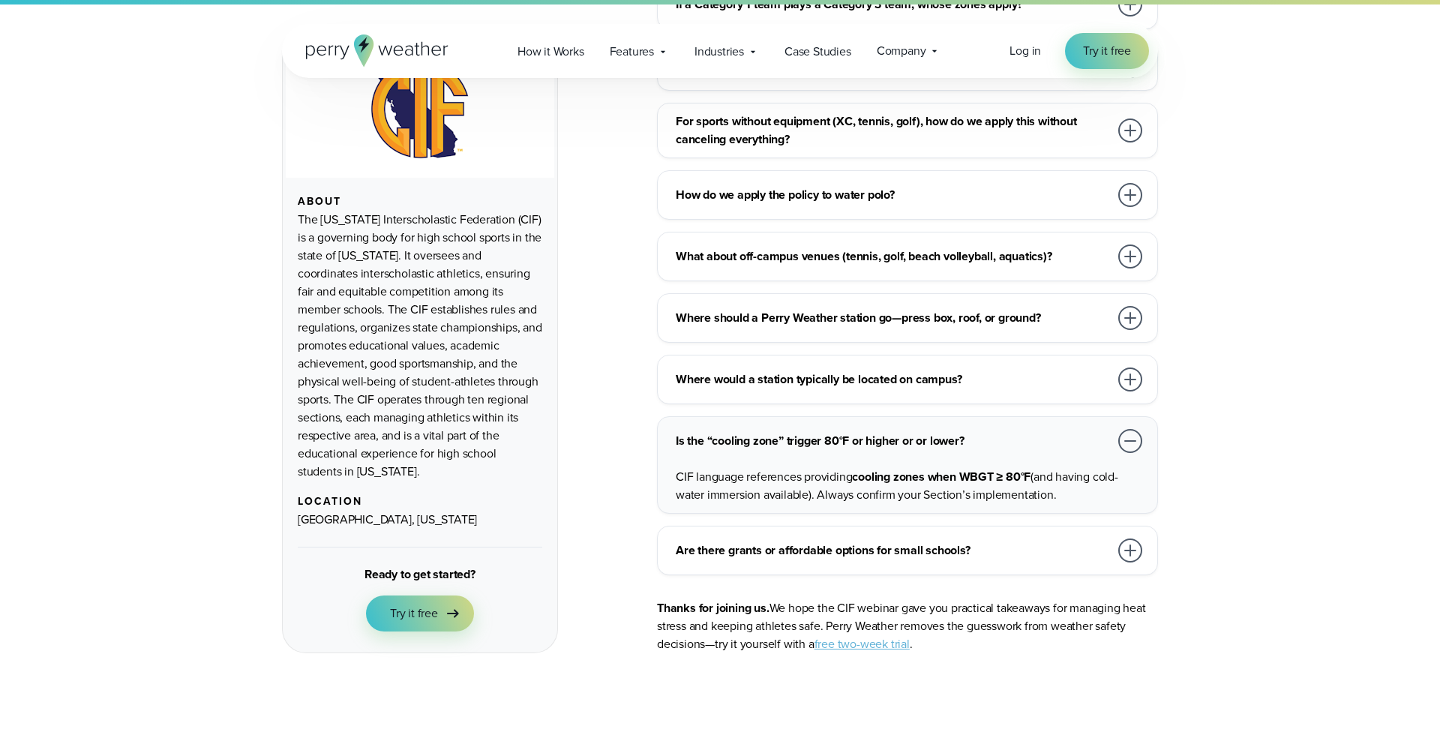
click at [817, 432] on h3 "Is the “cooling zone” trigger 80°F or higher or or lower?" at bounding box center [892, 441] width 433 height 18
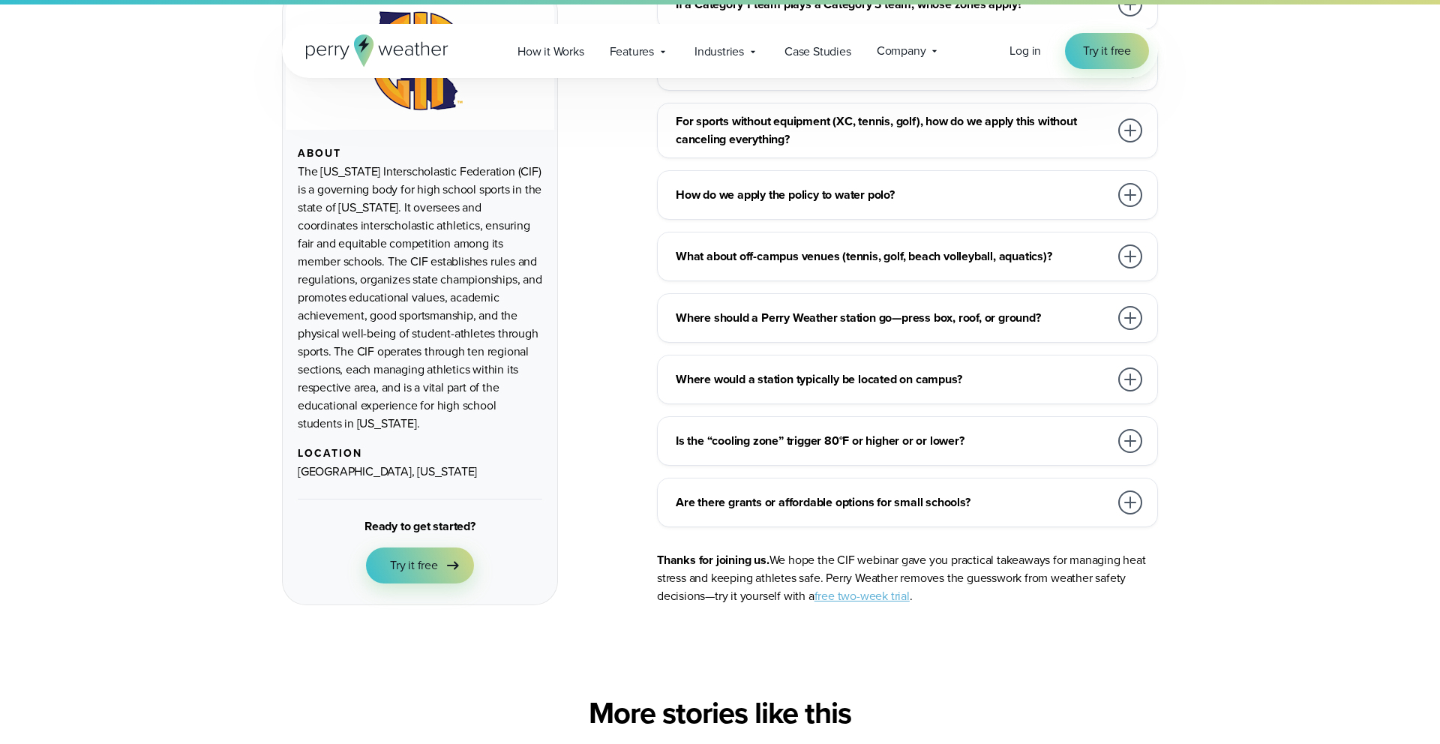
click at [817, 493] on h3 "Are there grants or affordable options for small schools?" at bounding box center [892, 502] width 433 height 18
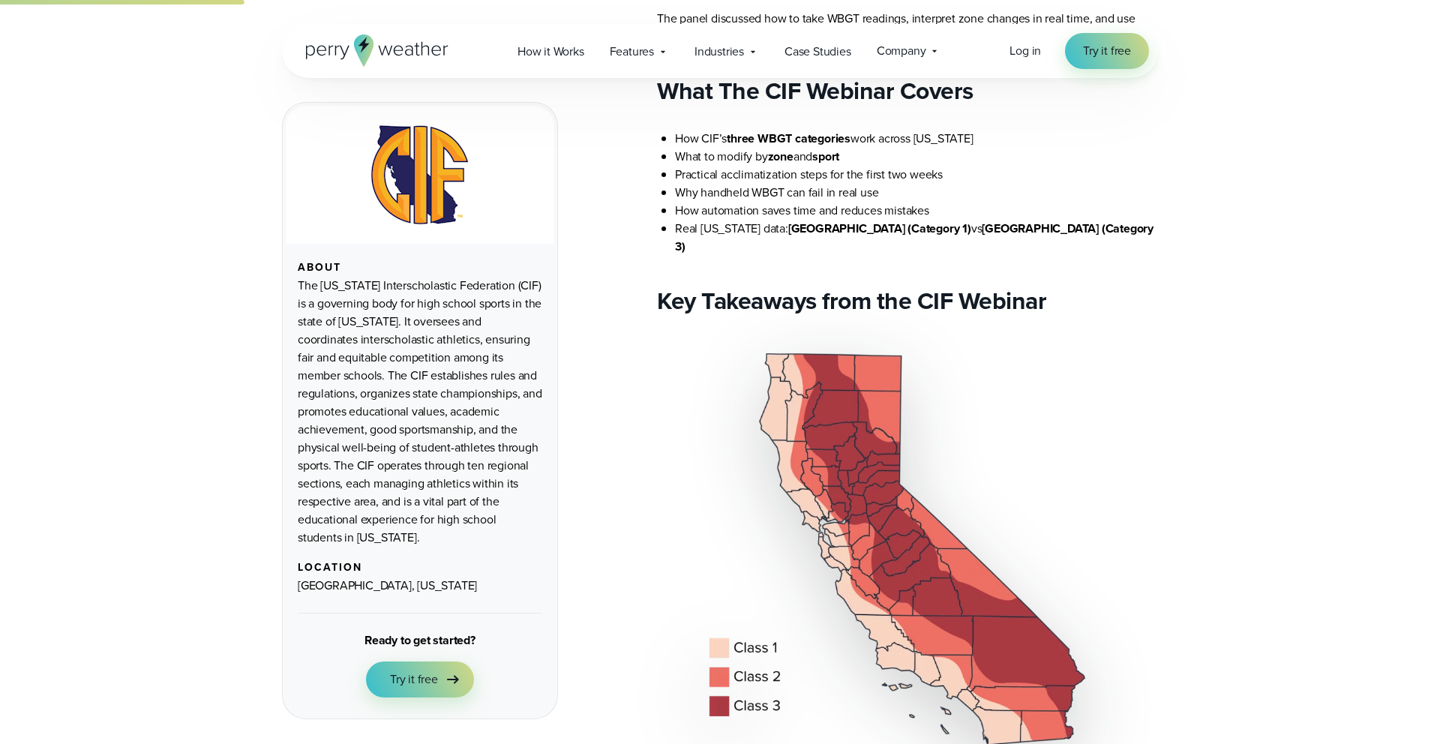
scroll to position [0, 0]
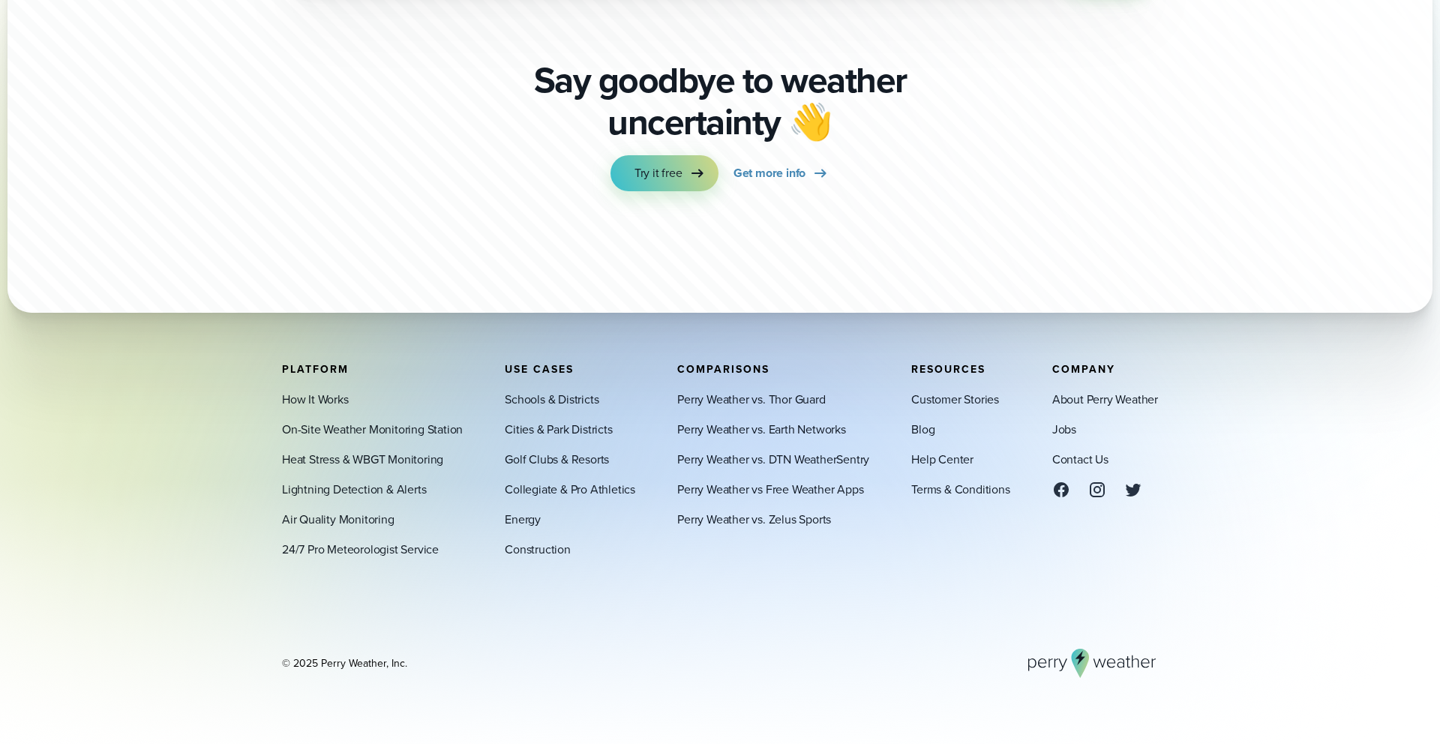
scroll to position [5302, 0]
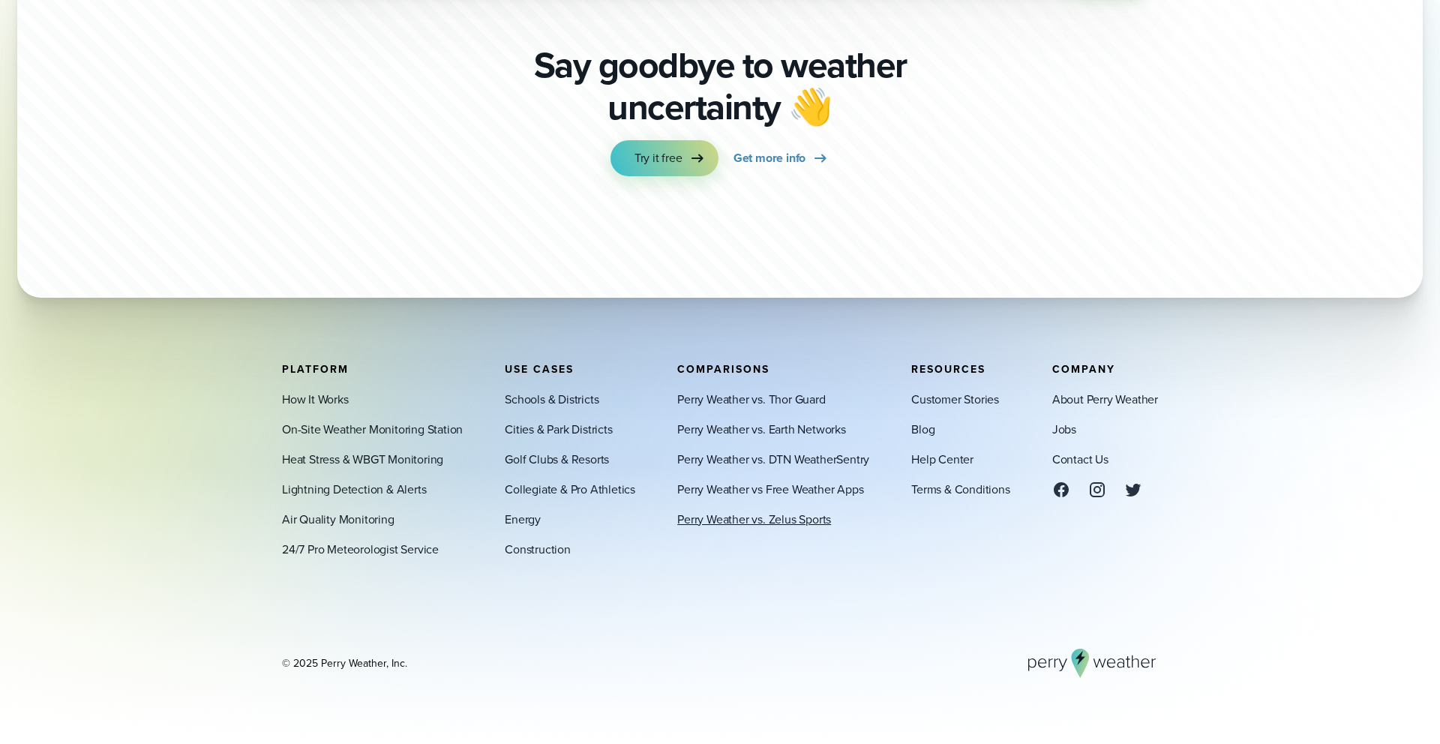
click at [757, 517] on link "Perry Weather vs. Zelus Sports" at bounding box center [754, 519] width 154 height 18
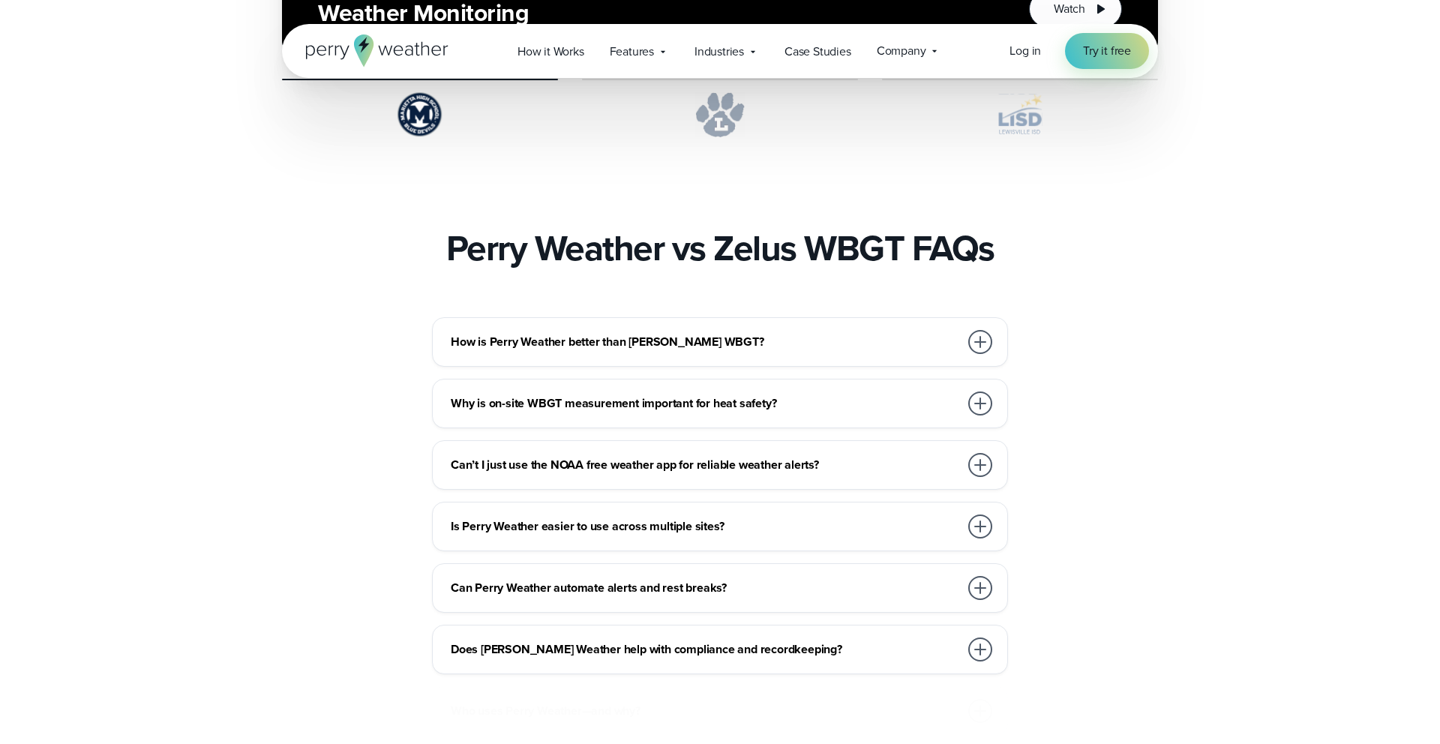
scroll to position [4257, 0]
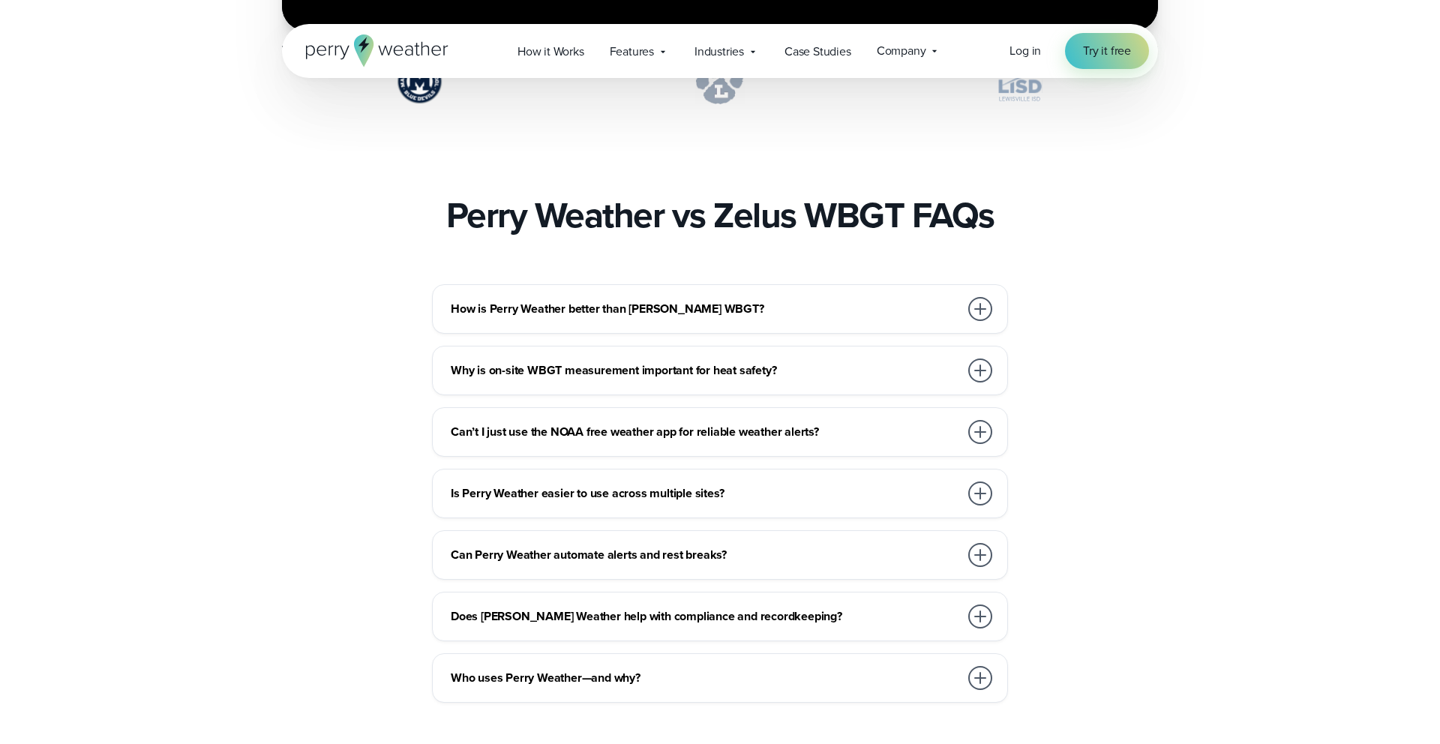
click at [773, 300] on h3 "How is Perry Weather better than Zelus WBGT?" at bounding box center [705, 309] width 508 height 18
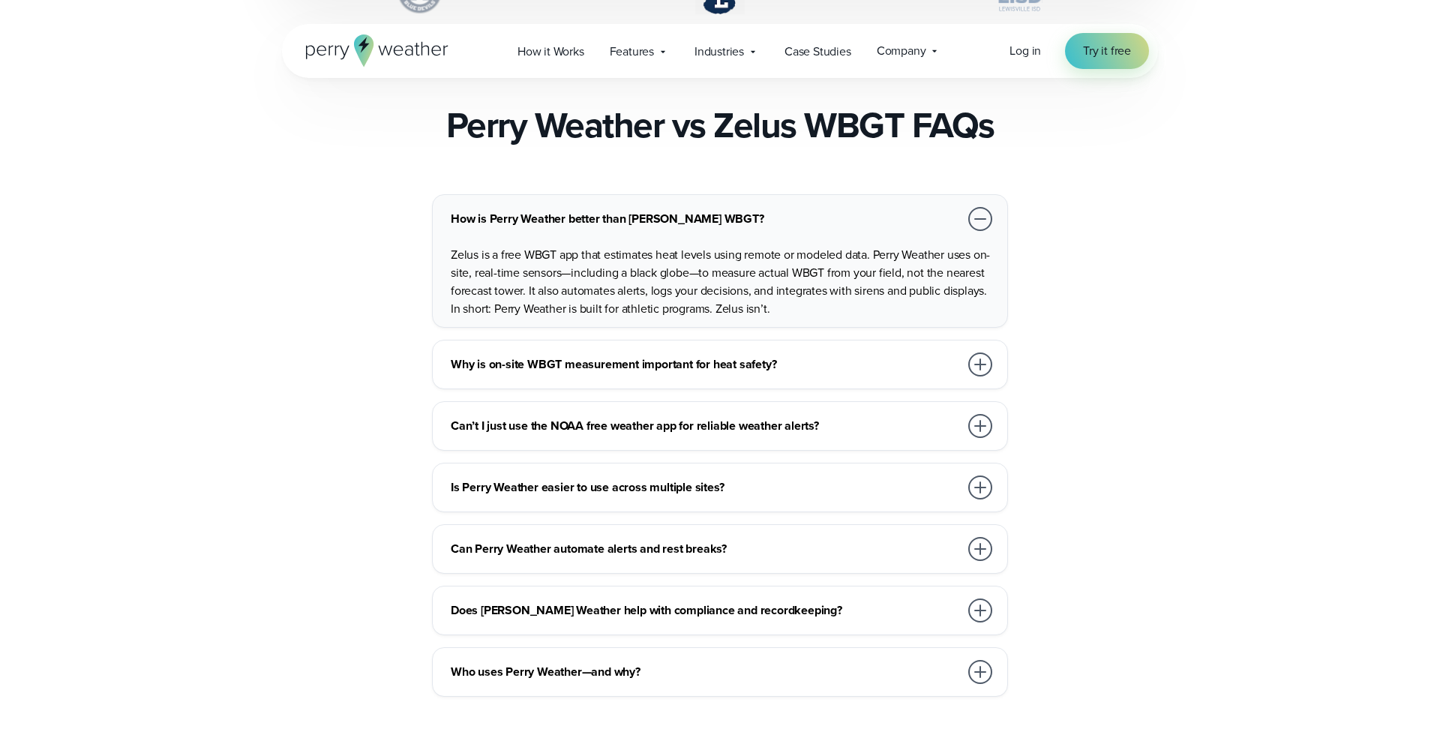
scroll to position [4385, 0]
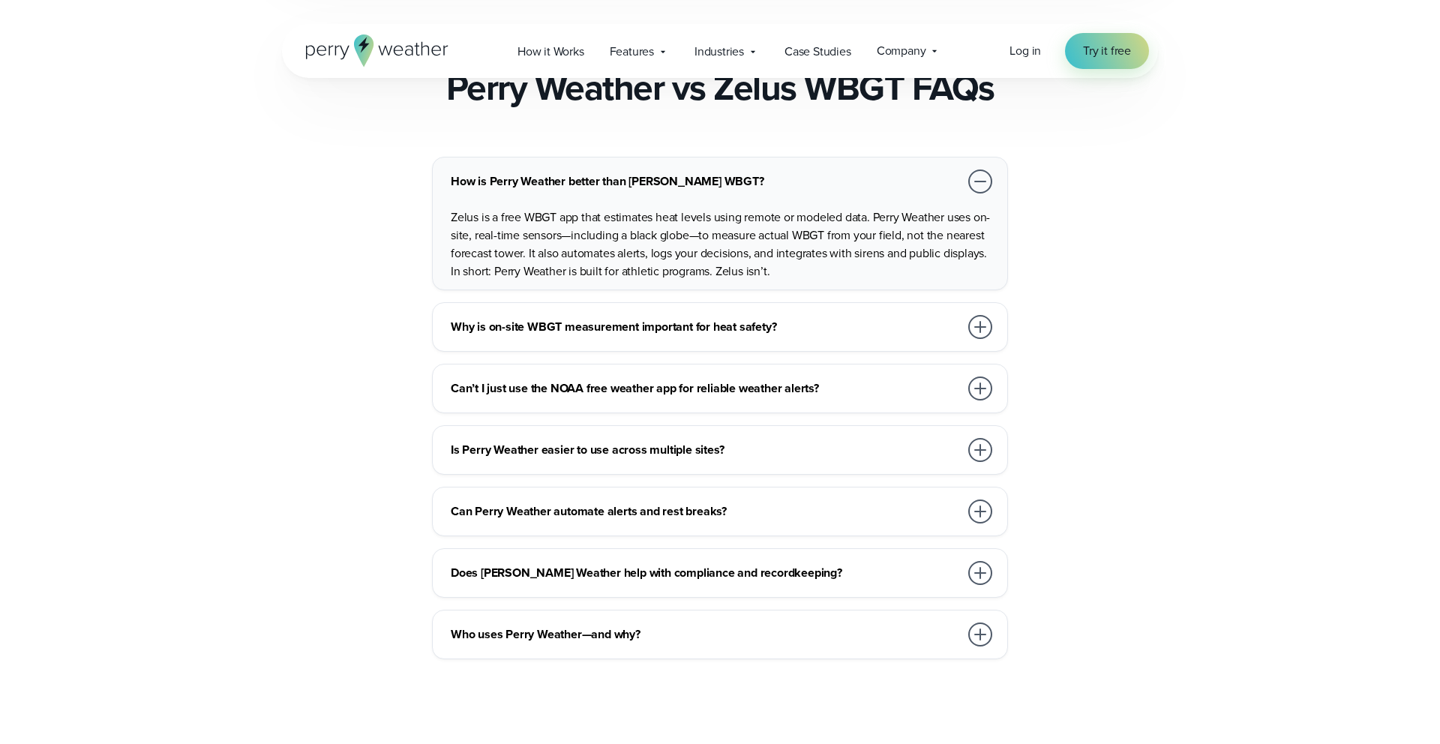
click at [645, 318] on h3 "Why is on-site WBGT measurement important for heat safety?" at bounding box center [705, 327] width 508 height 18
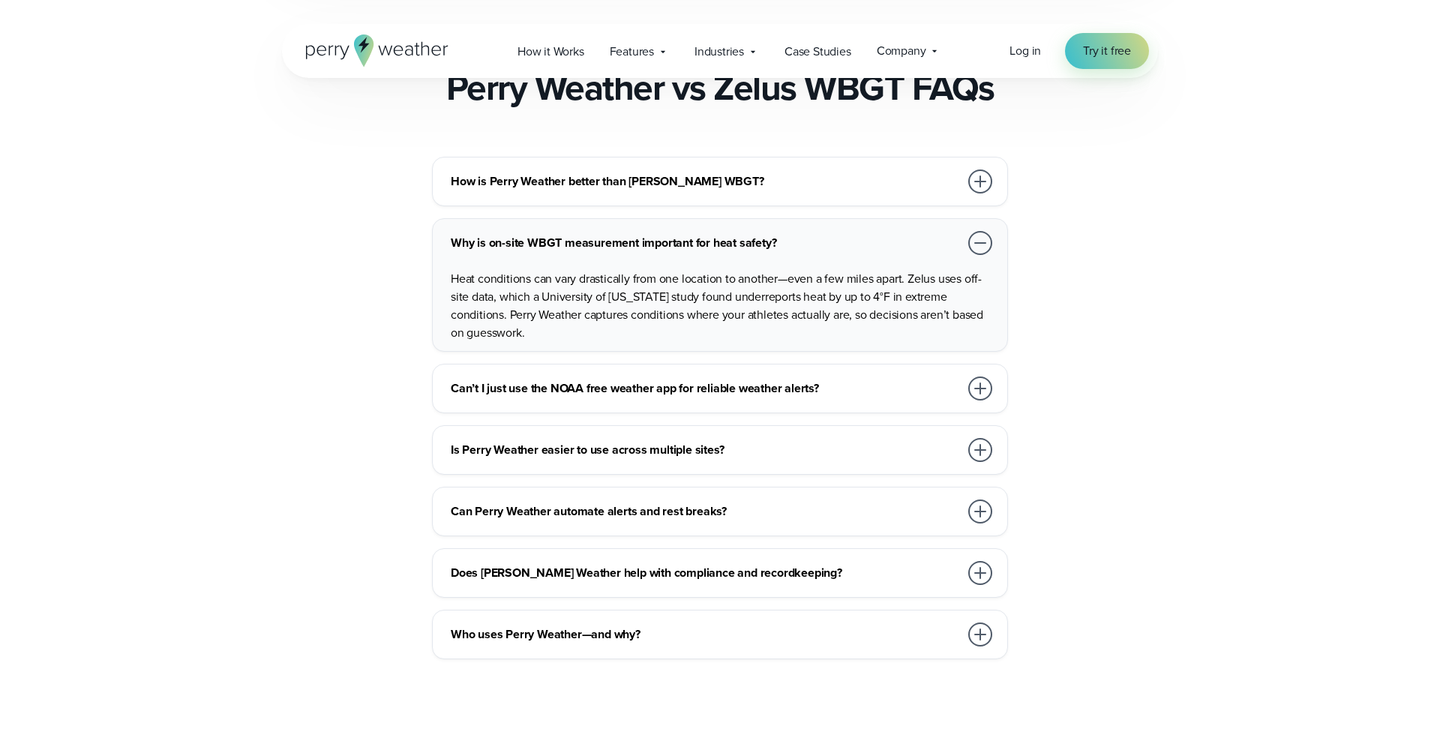
click at [661, 234] on h3 "Why is on-site WBGT measurement important for heat safety?" at bounding box center [705, 243] width 508 height 18
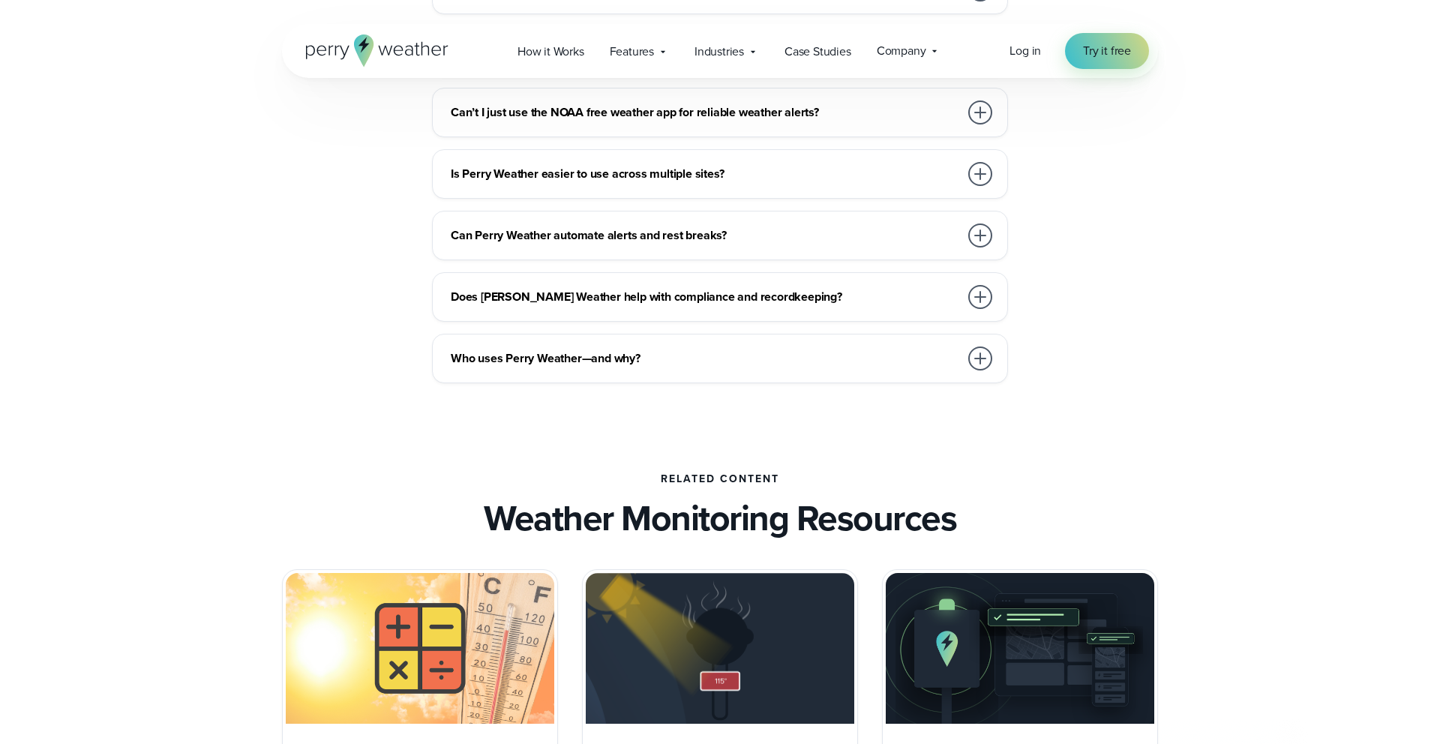
scroll to position [4607, 0]
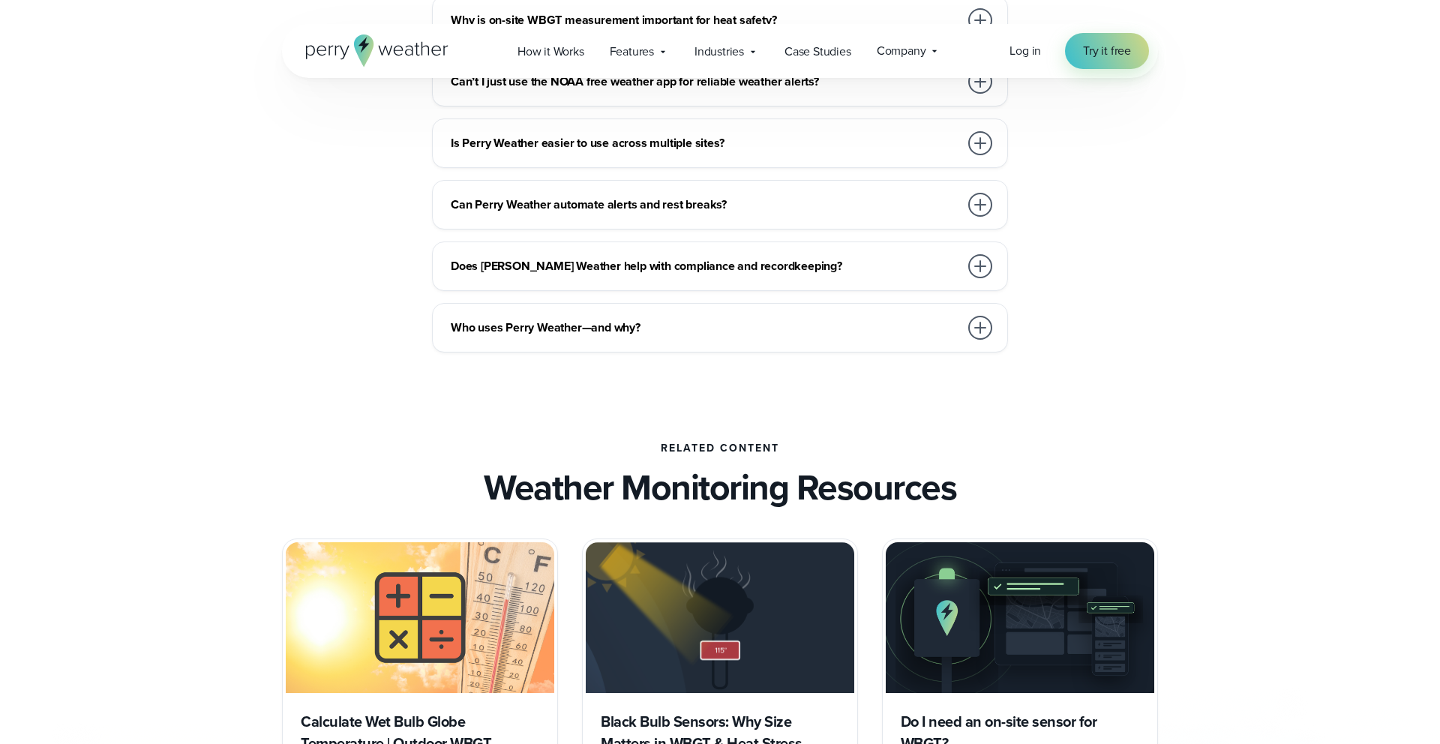
click at [669, 319] on h3 "Who uses Perry Weather—and why?" at bounding box center [705, 328] width 508 height 18
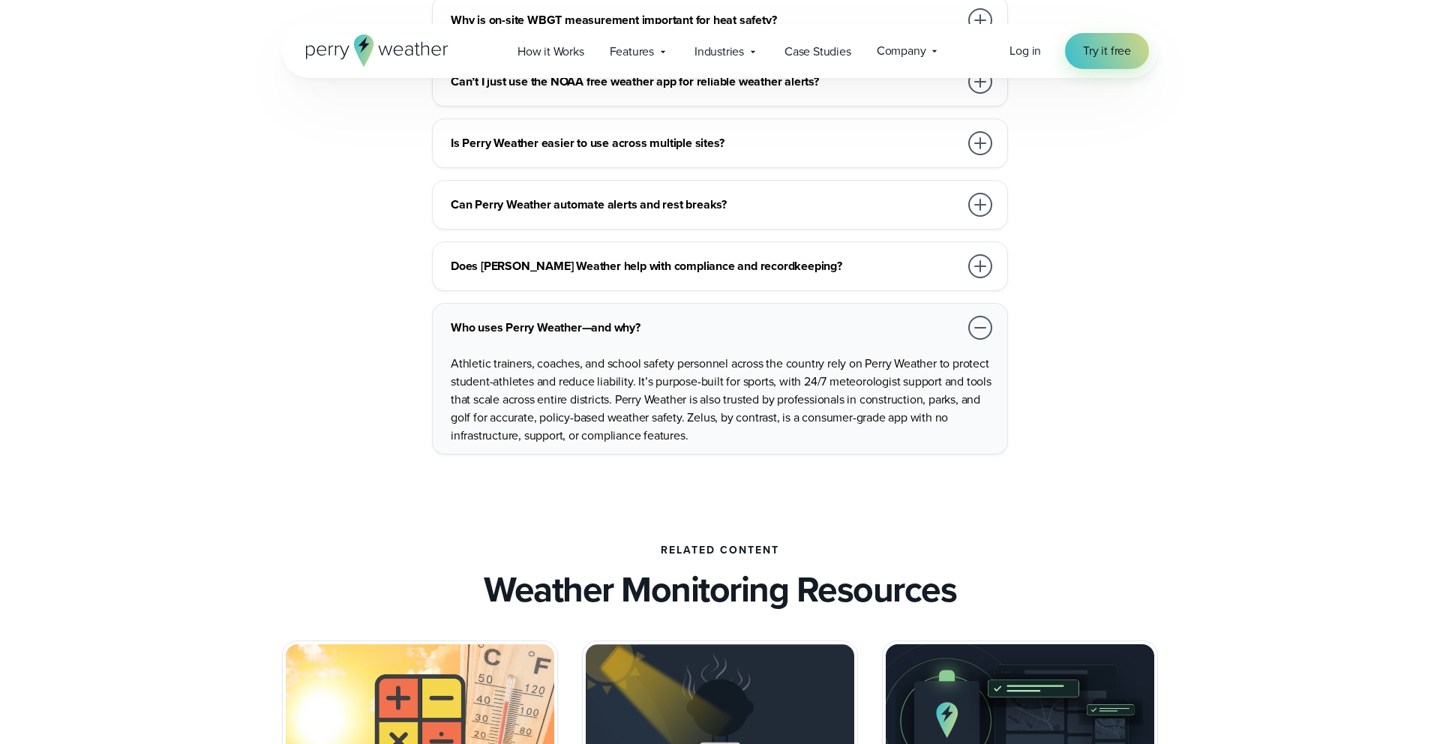
click at [669, 319] on h3 "Who uses Perry Weather—and why?" at bounding box center [705, 328] width 508 height 18
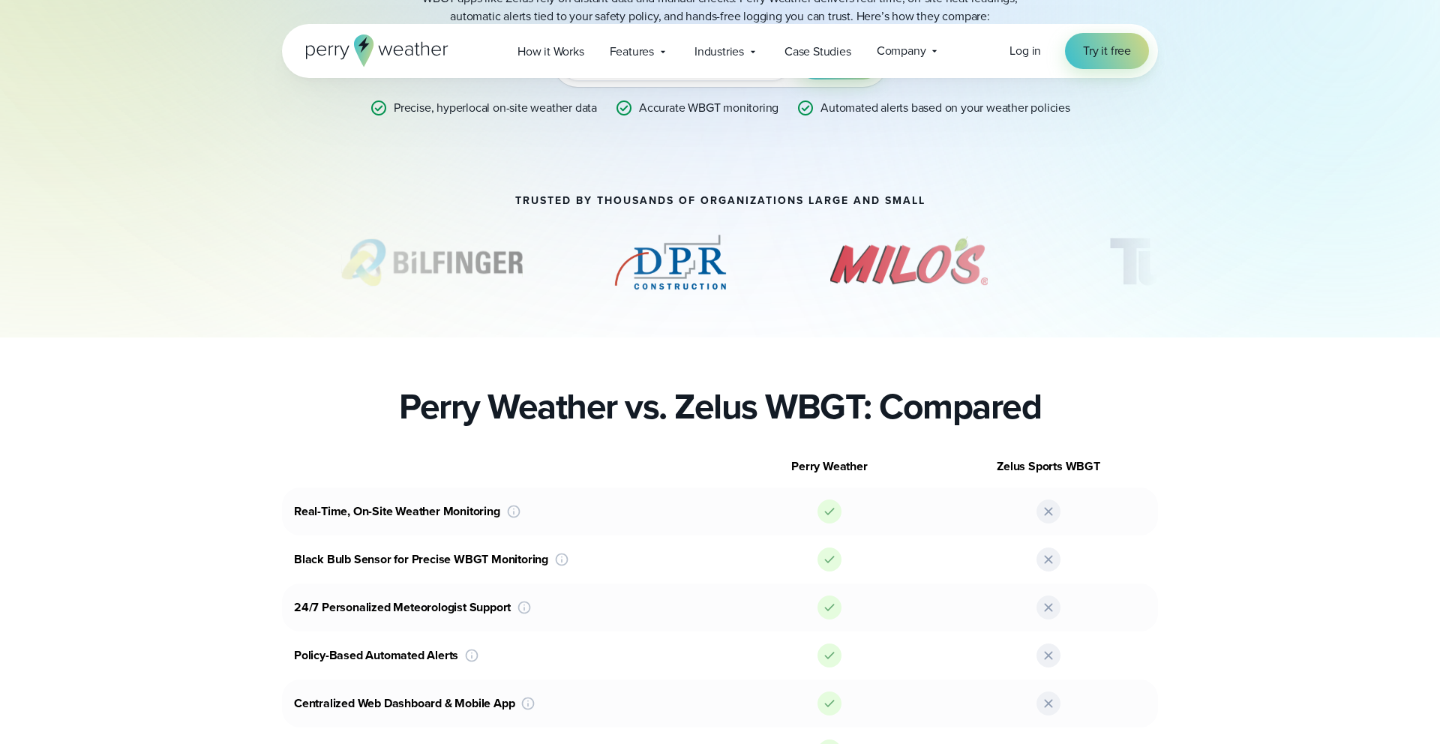
scroll to position [0, 0]
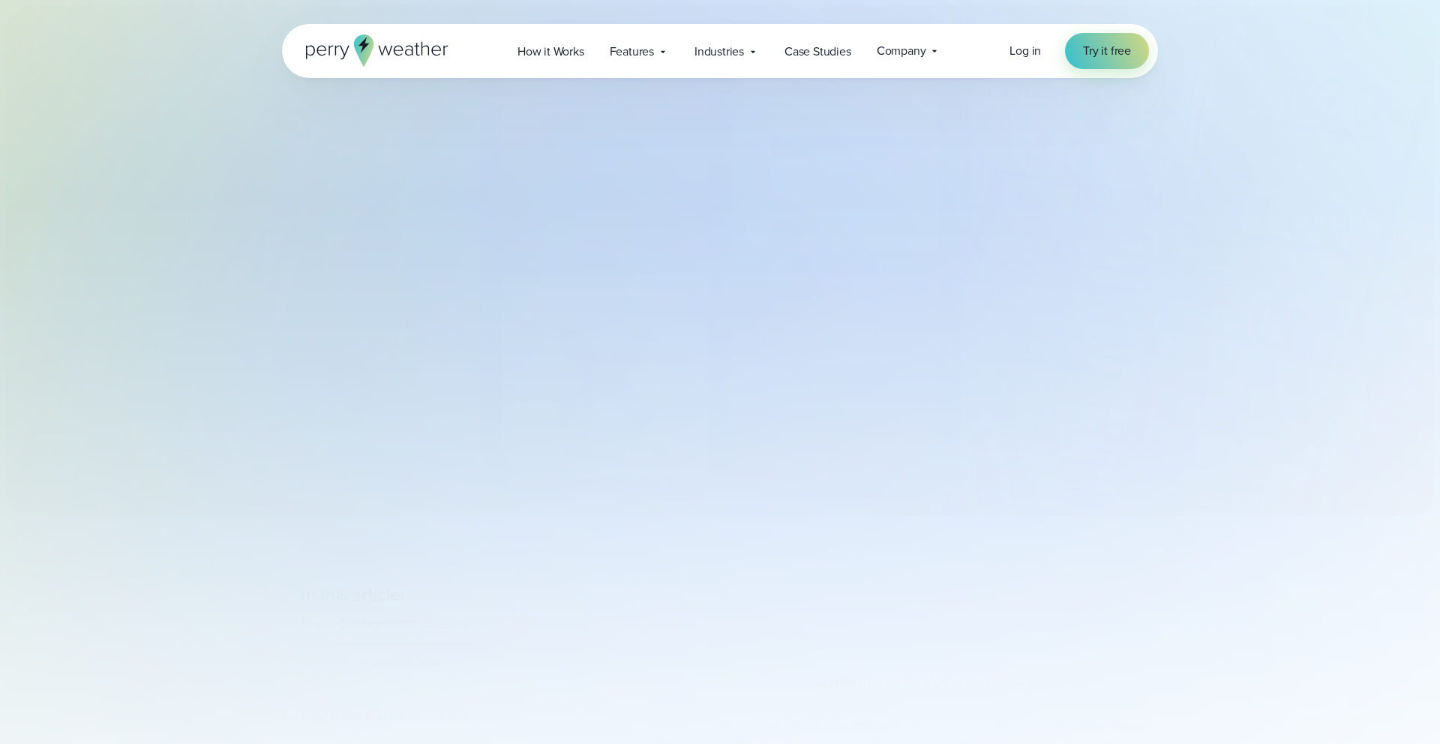
select select "***"
type input "*******"
